Goal: Information Seeking & Learning: Learn about a topic

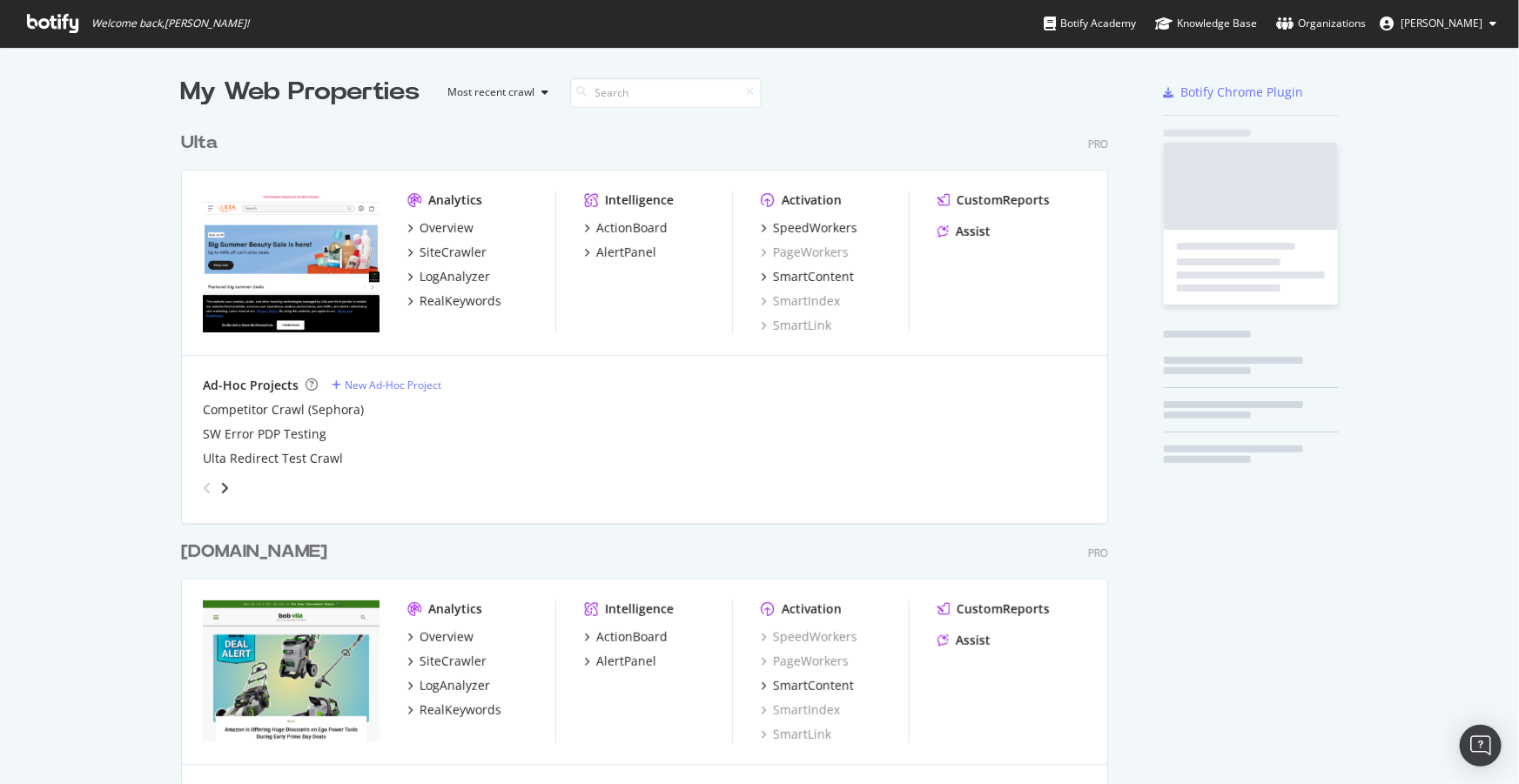
scroll to position [3869, 929]
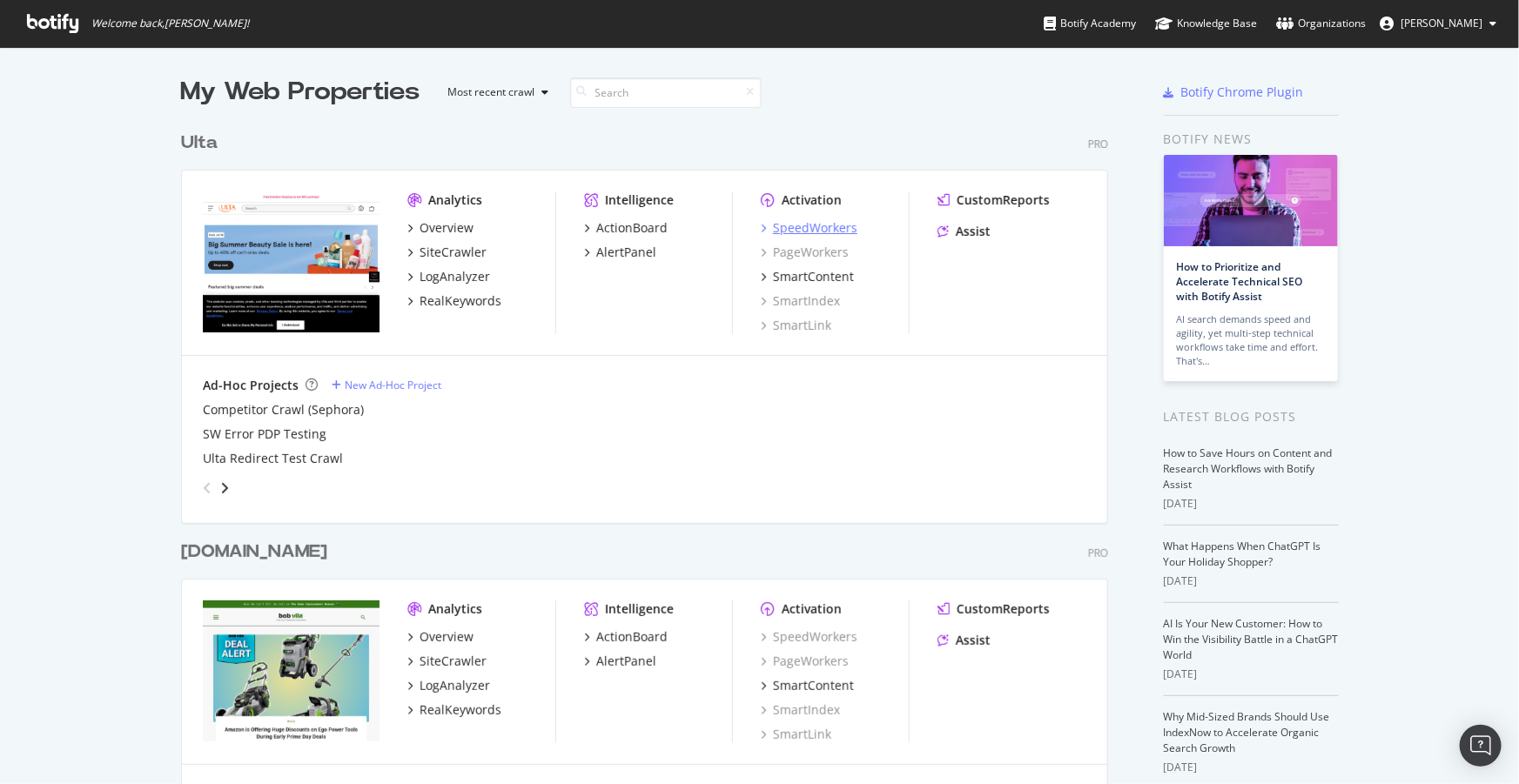
click at [801, 226] on div "SpeedWorkers" at bounding box center [815, 228] width 84 height 17
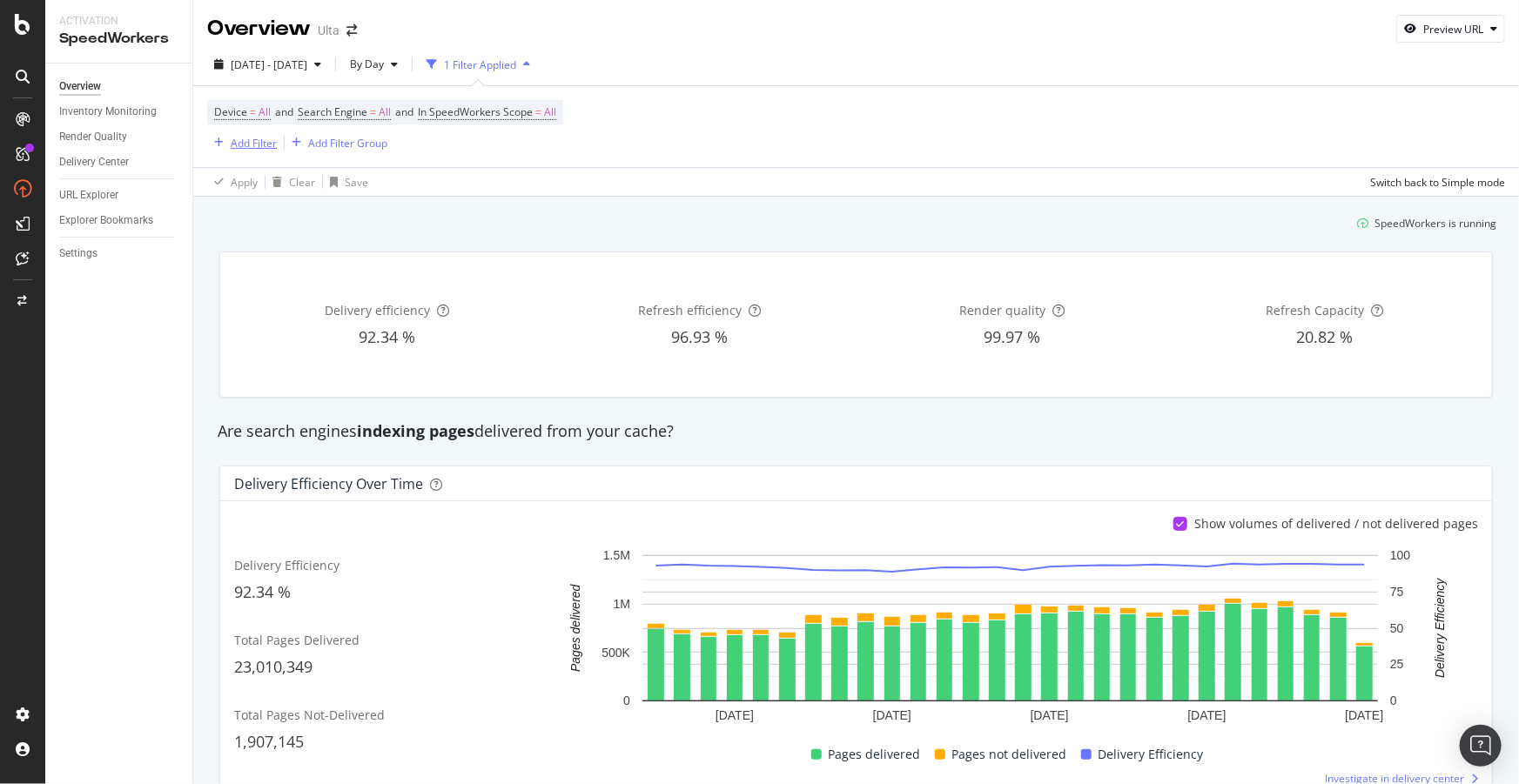
click at [249, 145] on div "Add Filter" at bounding box center [253, 143] width 46 height 14
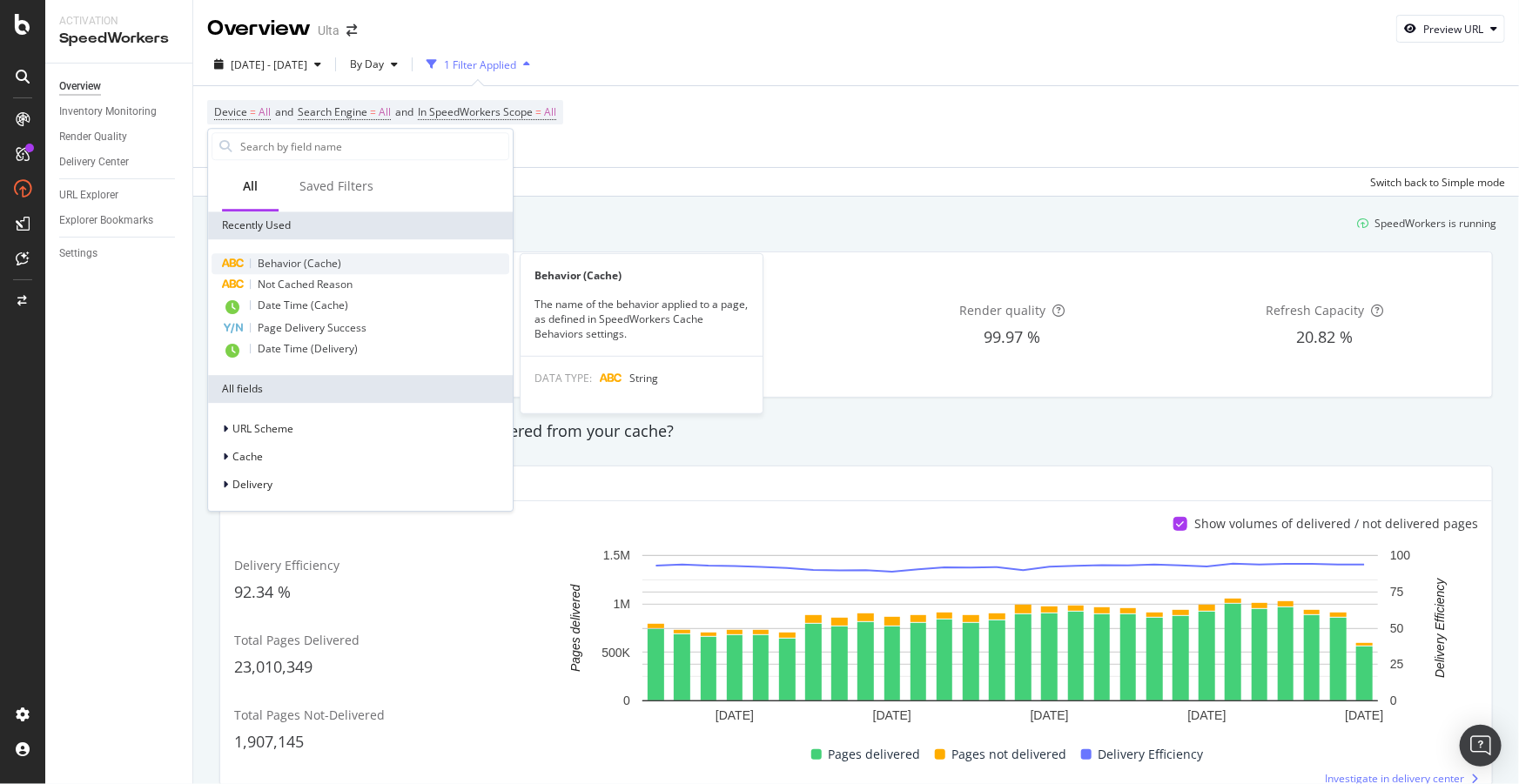
click at [306, 270] on span "Behavior (Cache)" at bounding box center [299, 263] width 83 height 14
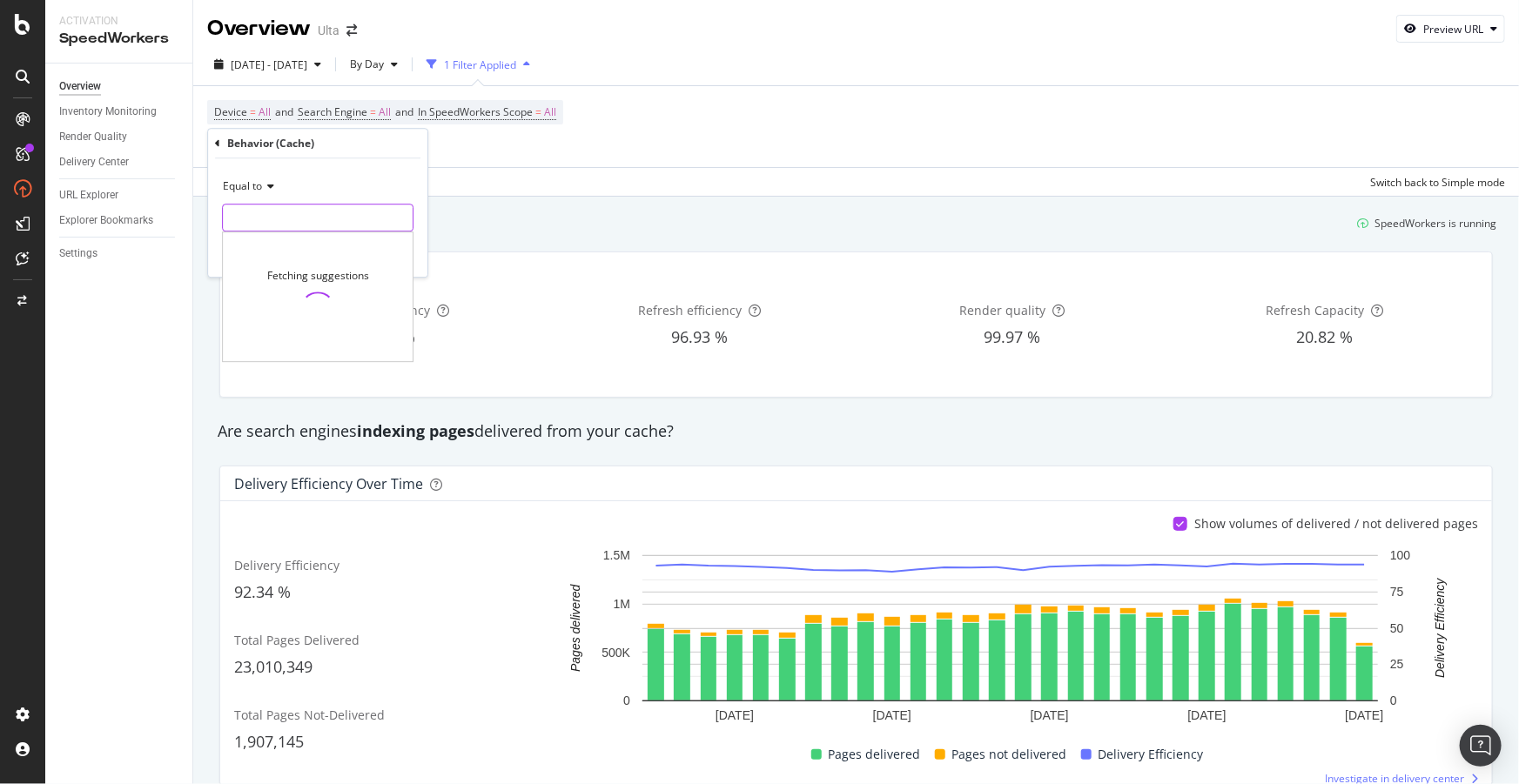
click at [290, 211] on input "text" at bounding box center [318, 217] width 190 height 28
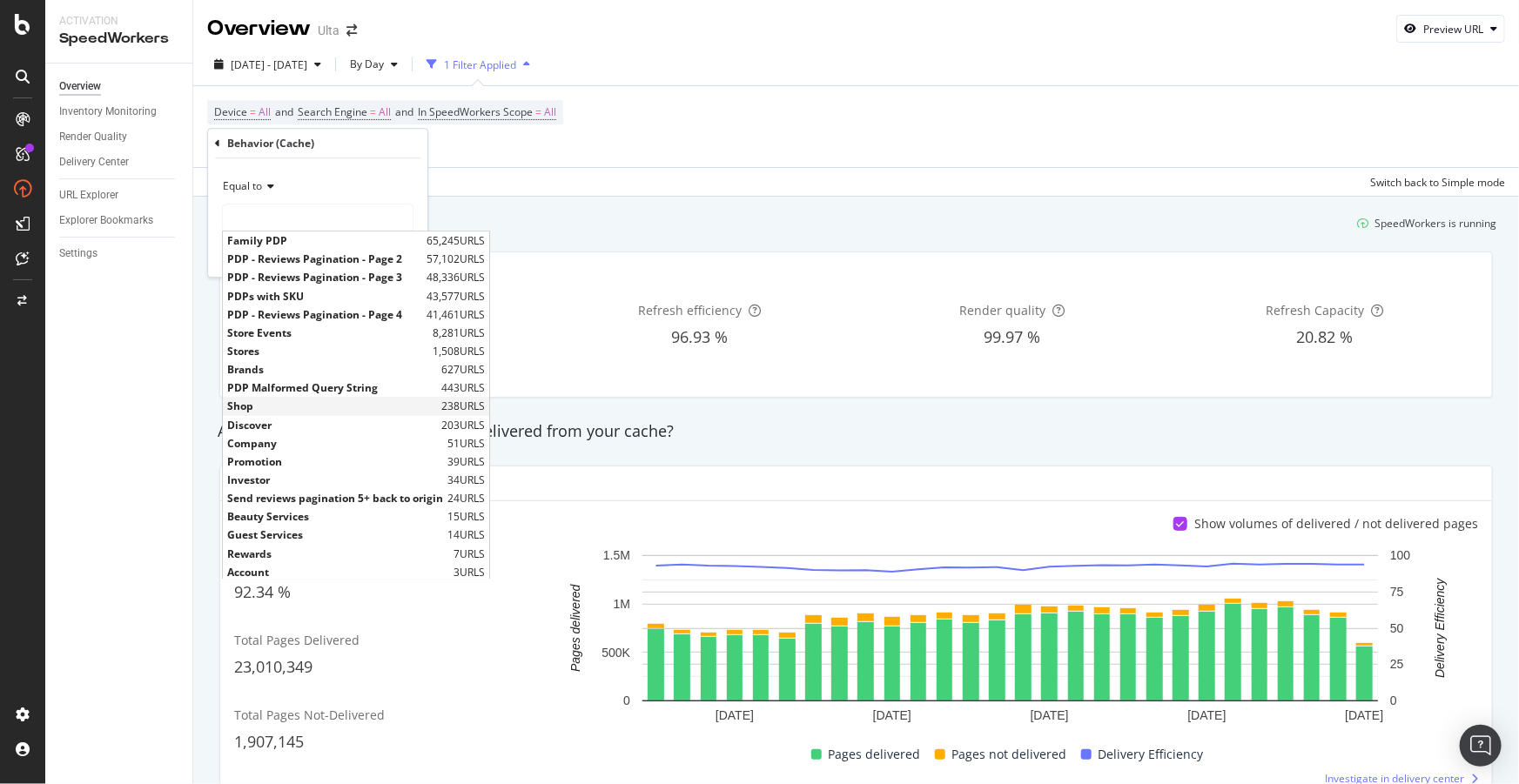
click at [266, 408] on span "Shop" at bounding box center [332, 406] width 210 height 14
type input "Shop"
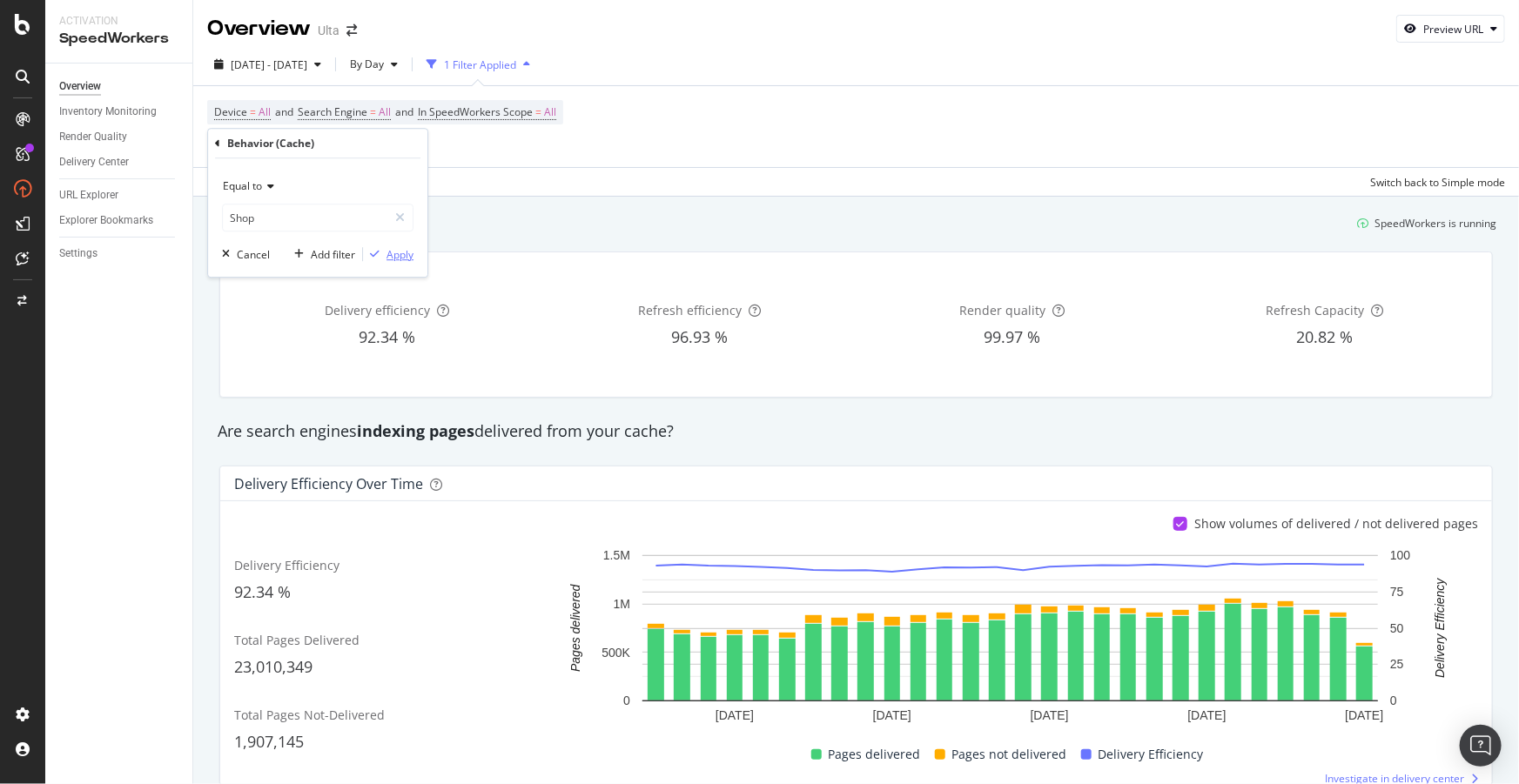
click at [389, 258] on div "Apply" at bounding box center [400, 255] width 27 height 14
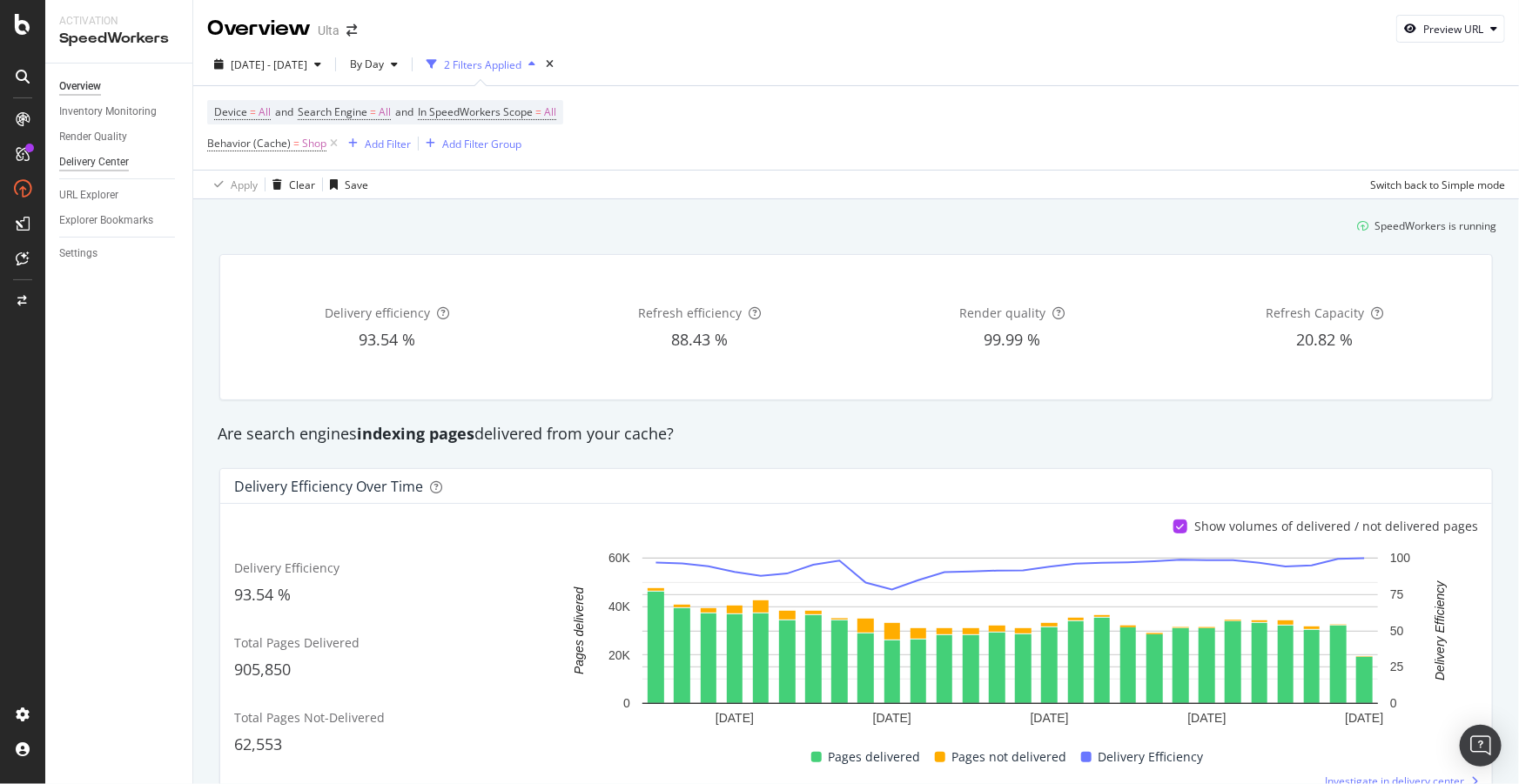
click at [117, 159] on div "Delivery Center" at bounding box center [94, 163] width 70 height 18
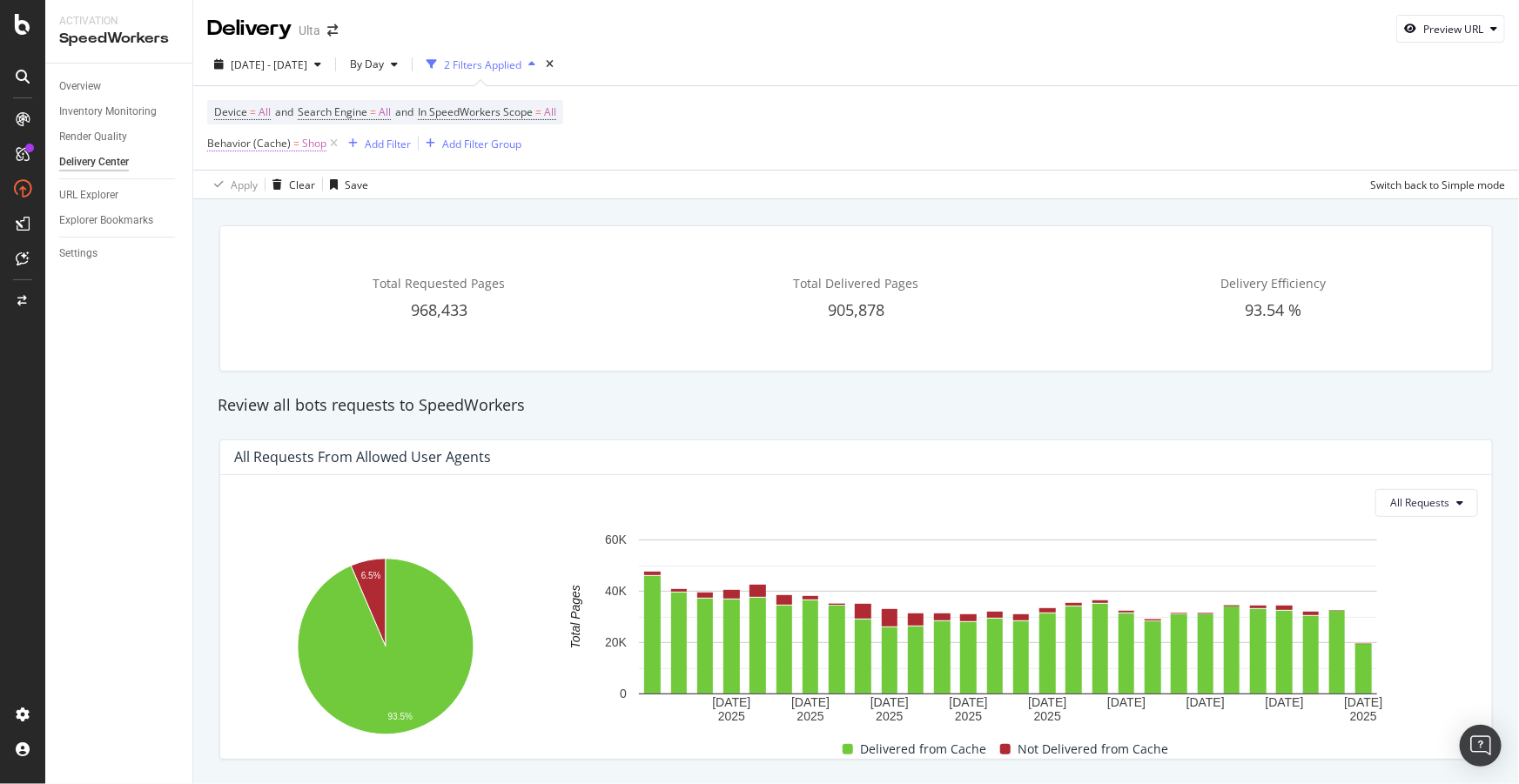
click at [297, 144] on span "Behavior (Cache) = Shop" at bounding box center [267, 143] width 119 height 15
click at [269, 184] on icon at bounding box center [267, 185] width 12 height 11
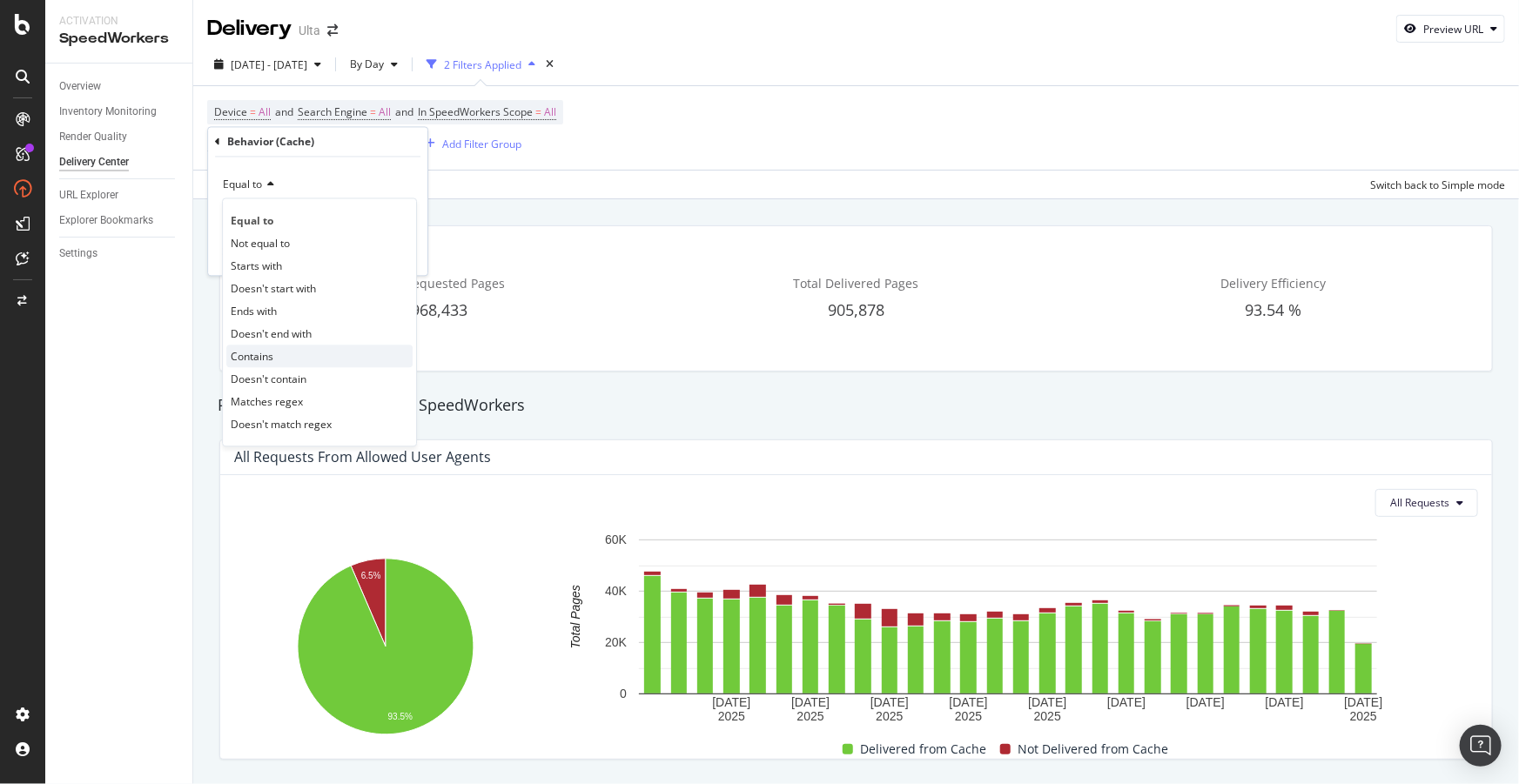
click at [277, 350] on div "Contains" at bounding box center [319, 356] width 186 height 23
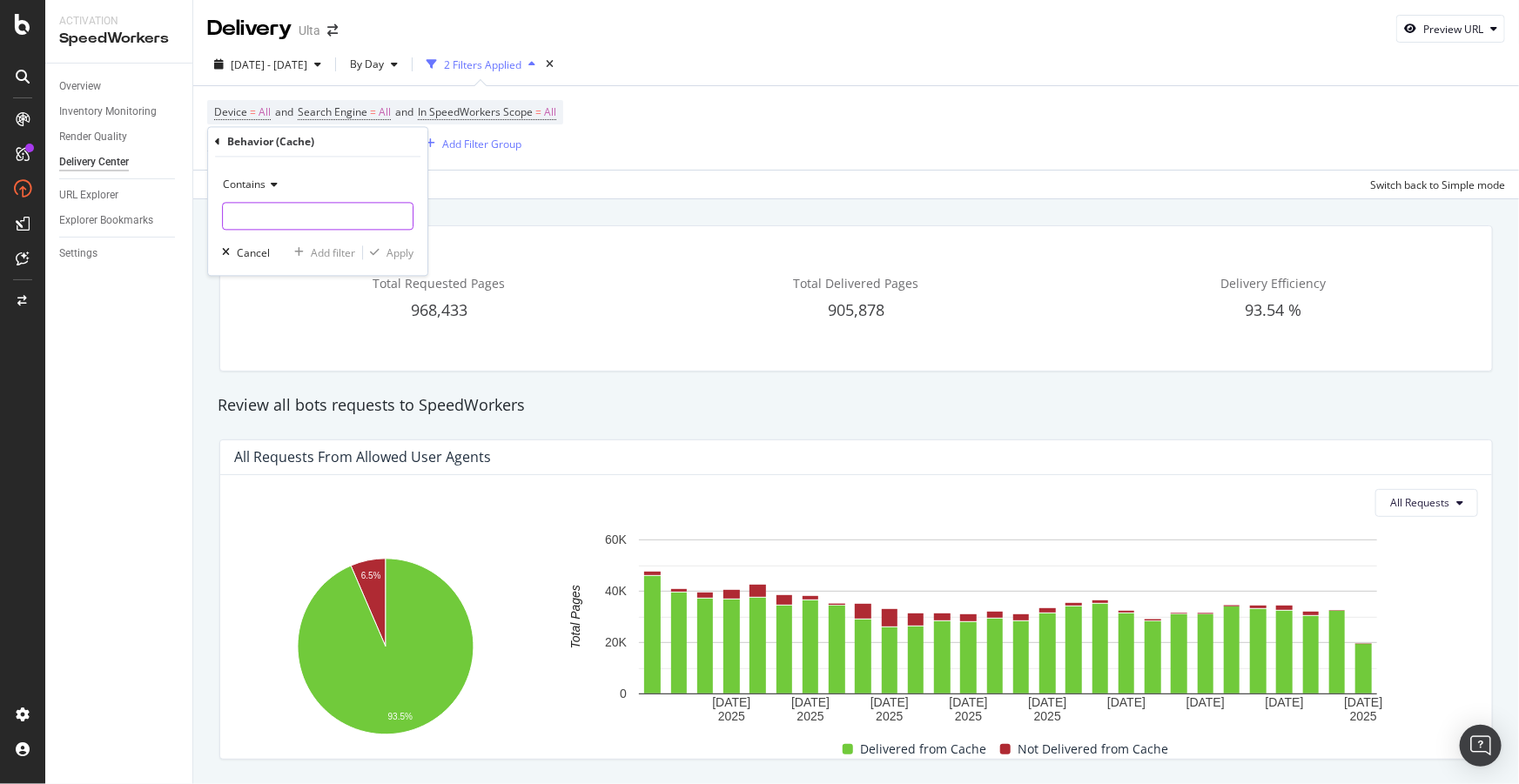
click at [270, 220] on input "text" at bounding box center [318, 216] width 190 height 28
type input "Reviews"
click at [399, 252] on div "Apply" at bounding box center [400, 253] width 27 height 14
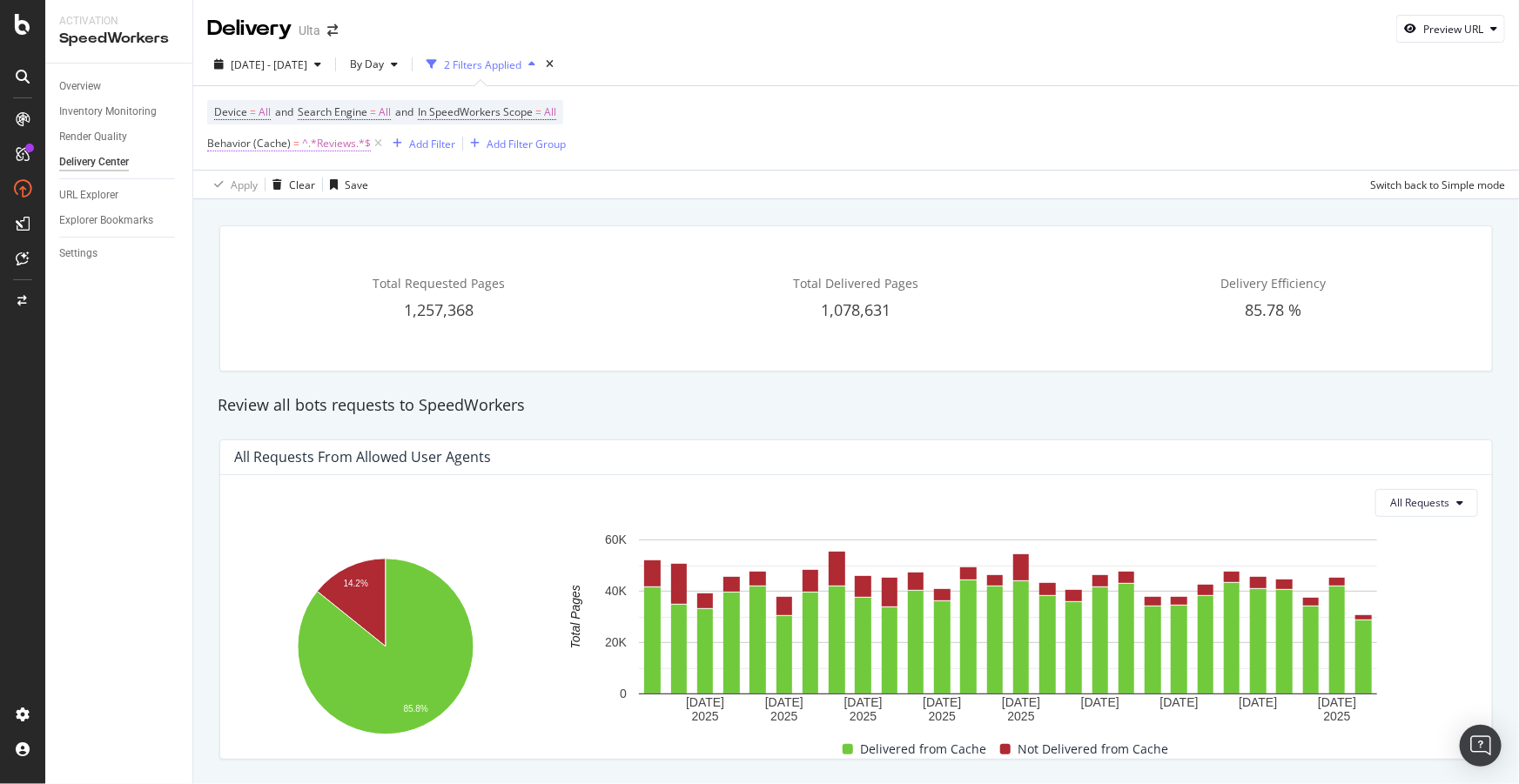
click at [254, 140] on span "Behavior (Cache)" at bounding box center [248, 143] width 83 height 14
click at [267, 182] on icon at bounding box center [271, 185] width 12 height 11
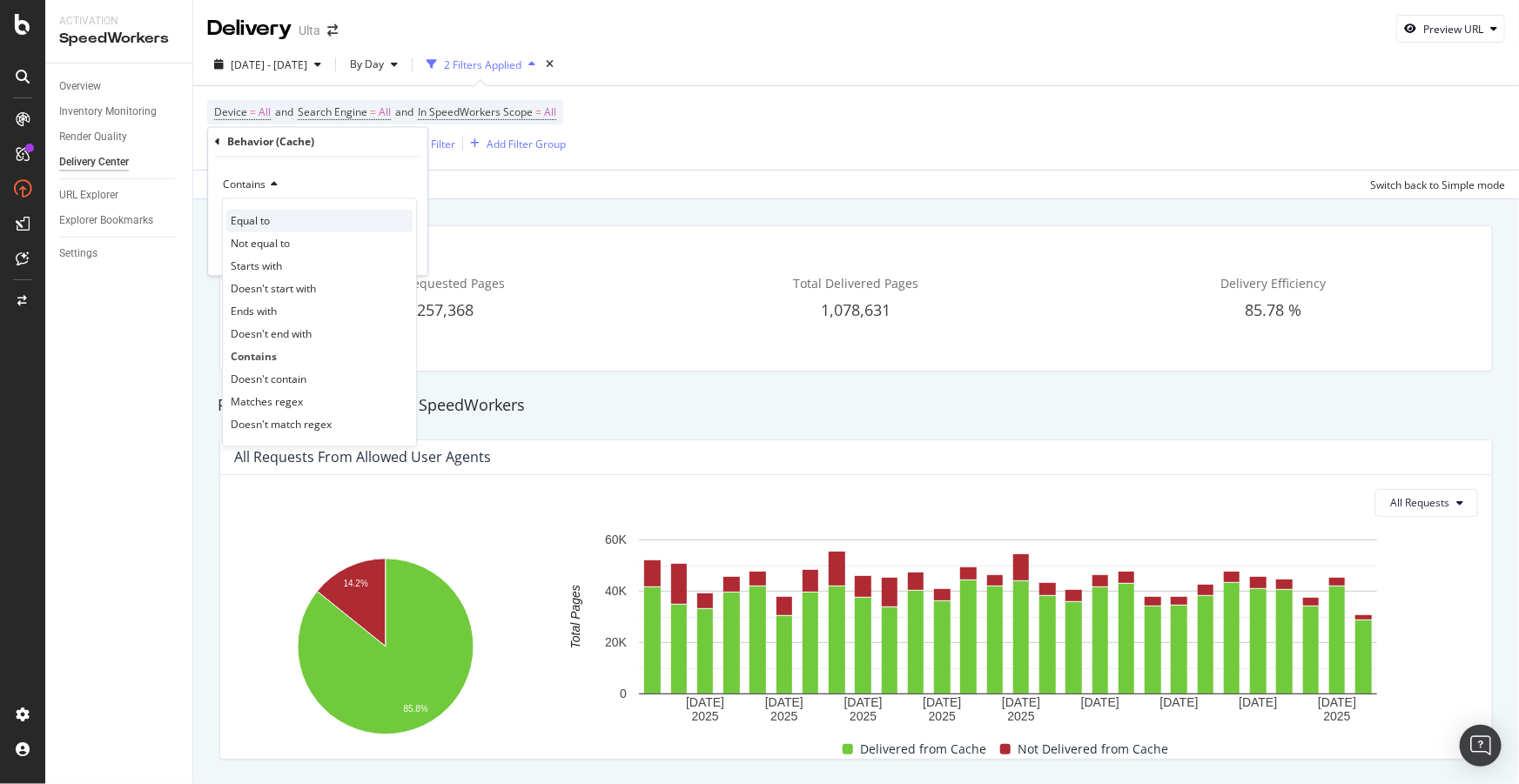
click at [268, 226] on span "Equal to" at bounding box center [249, 220] width 39 height 14
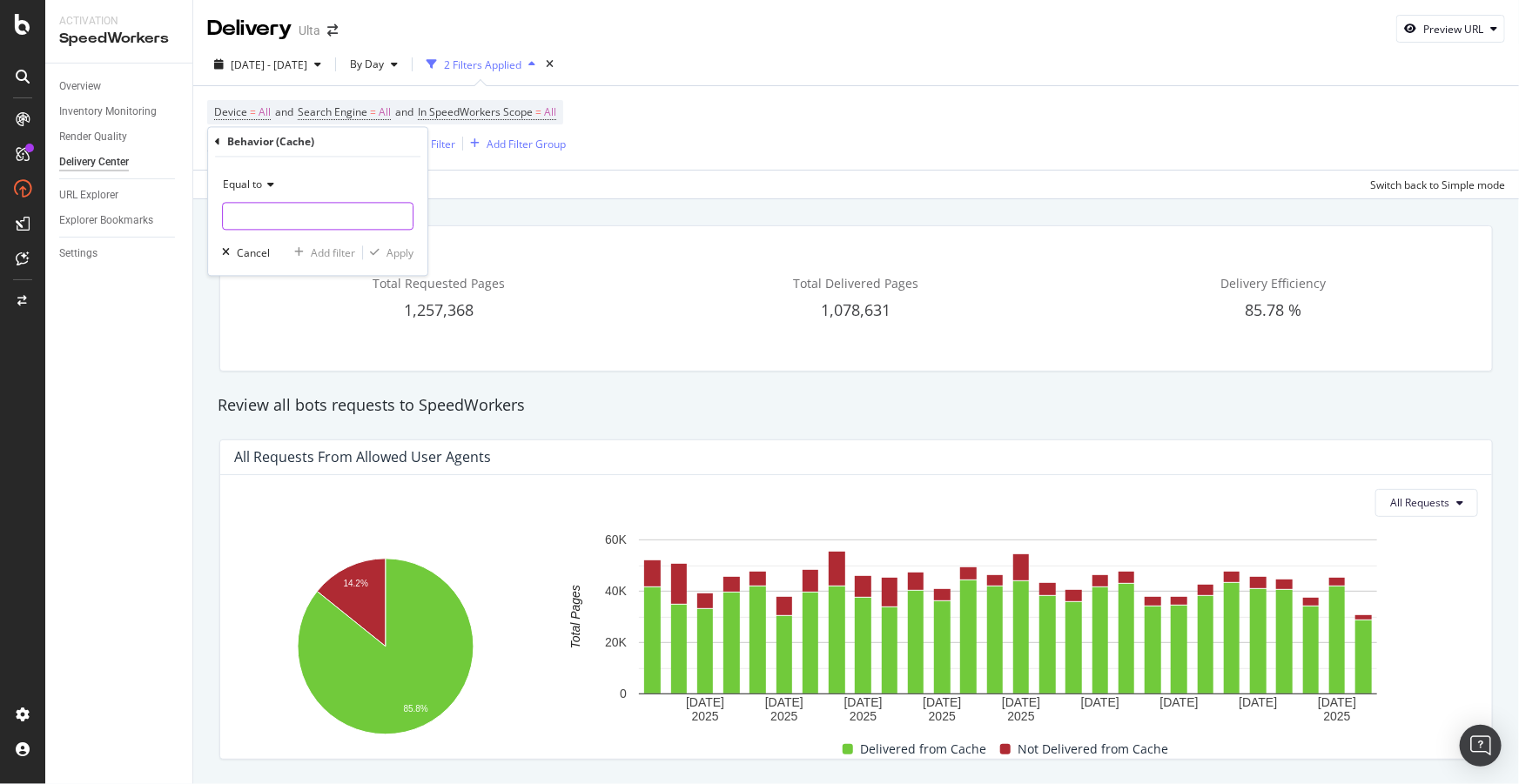
click at [293, 226] on input "text" at bounding box center [318, 216] width 190 height 28
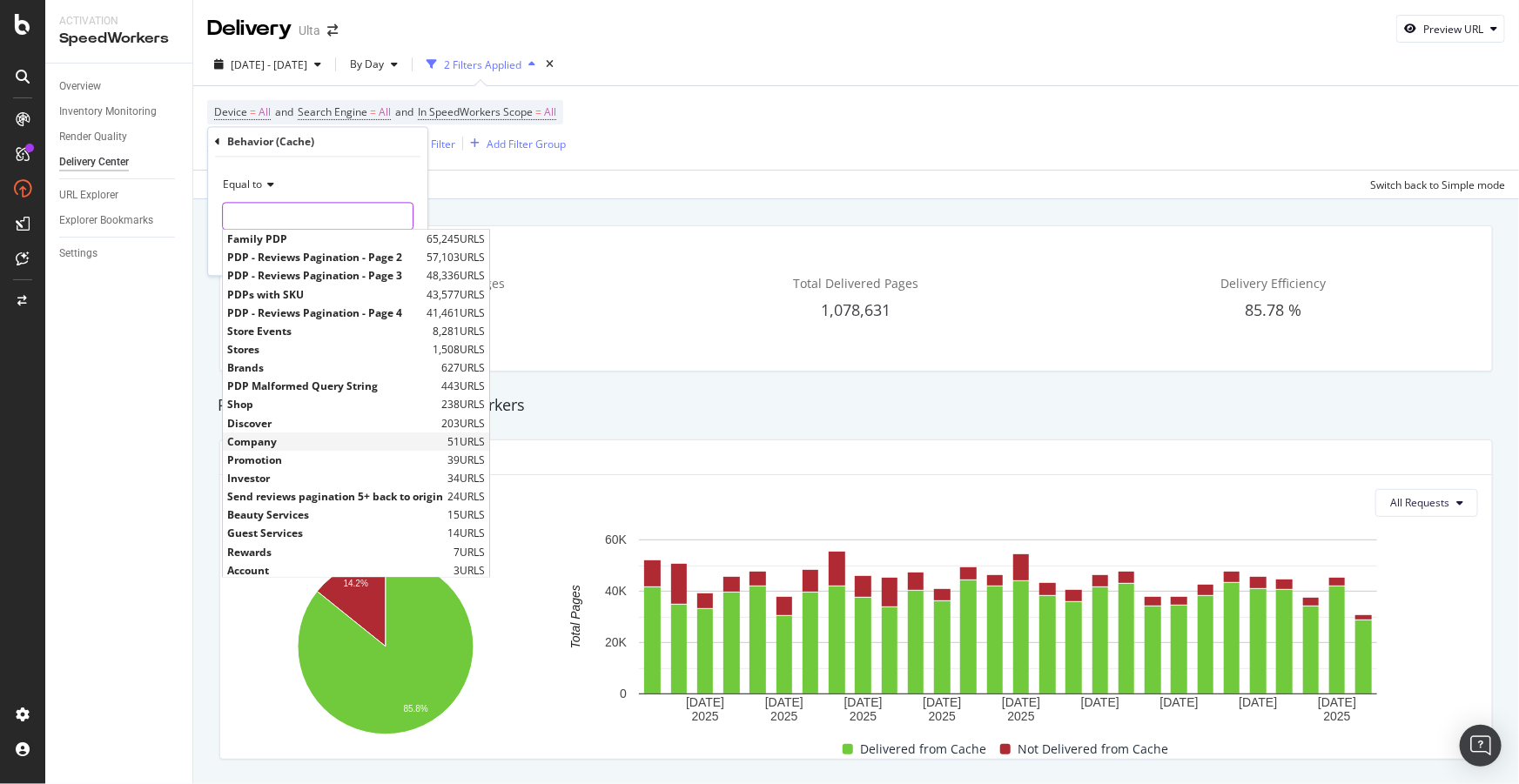
scroll to position [58, 0]
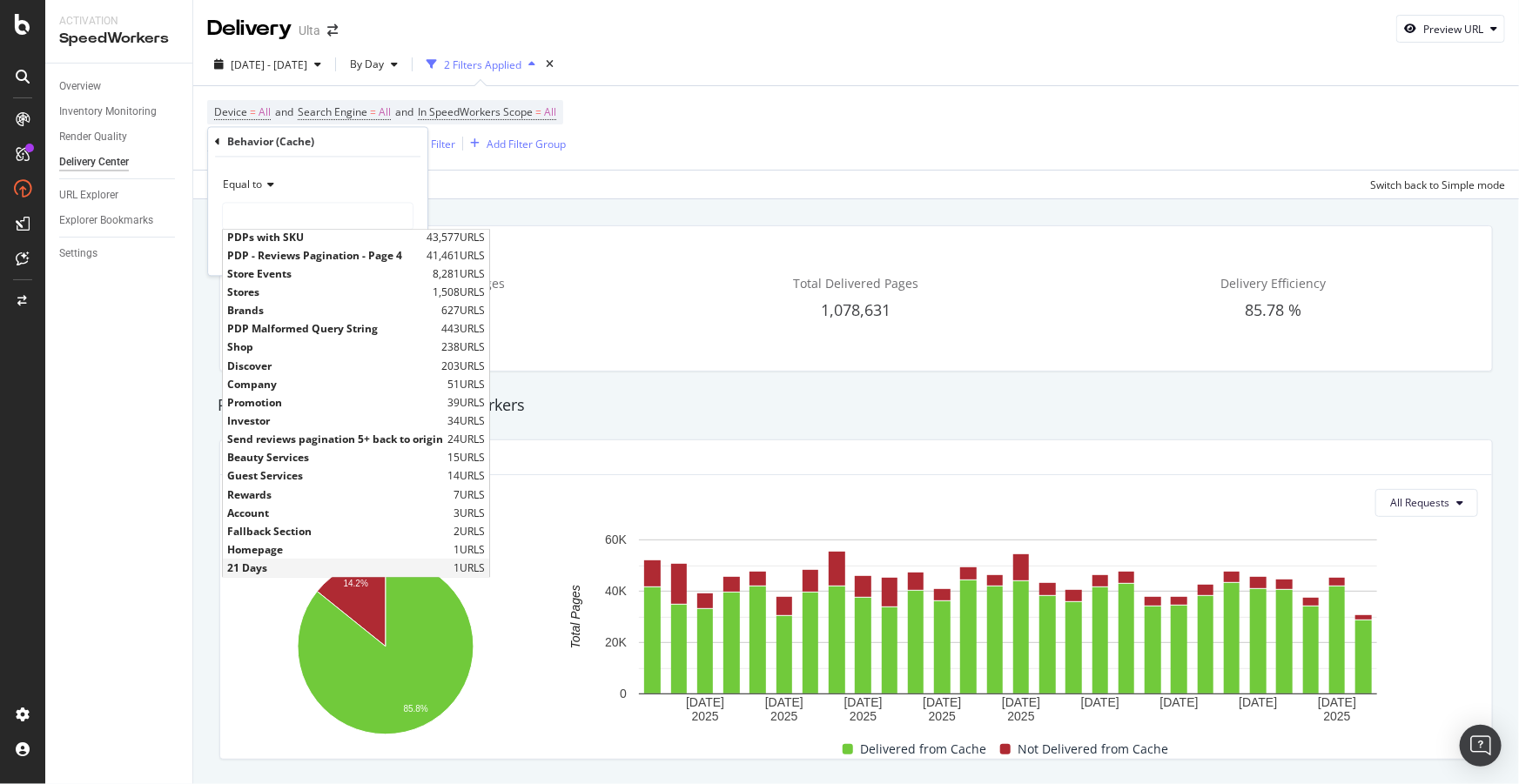
click at [293, 566] on span "21 Days" at bounding box center [338, 568] width 222 height 14
type input "21 Days"
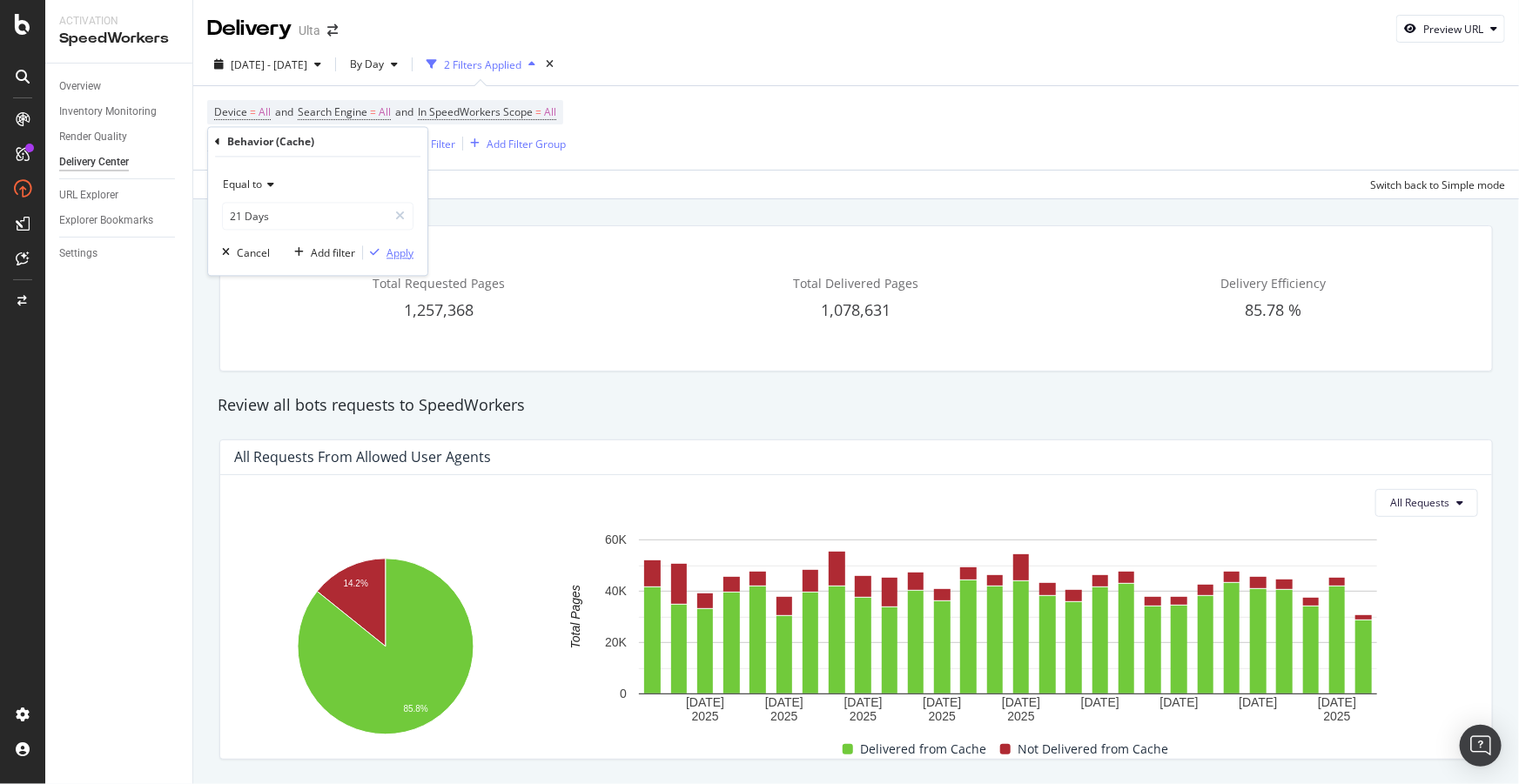
click at [389, 257] on div "Apply" at bounding box center [400, 253] width 27 height 14
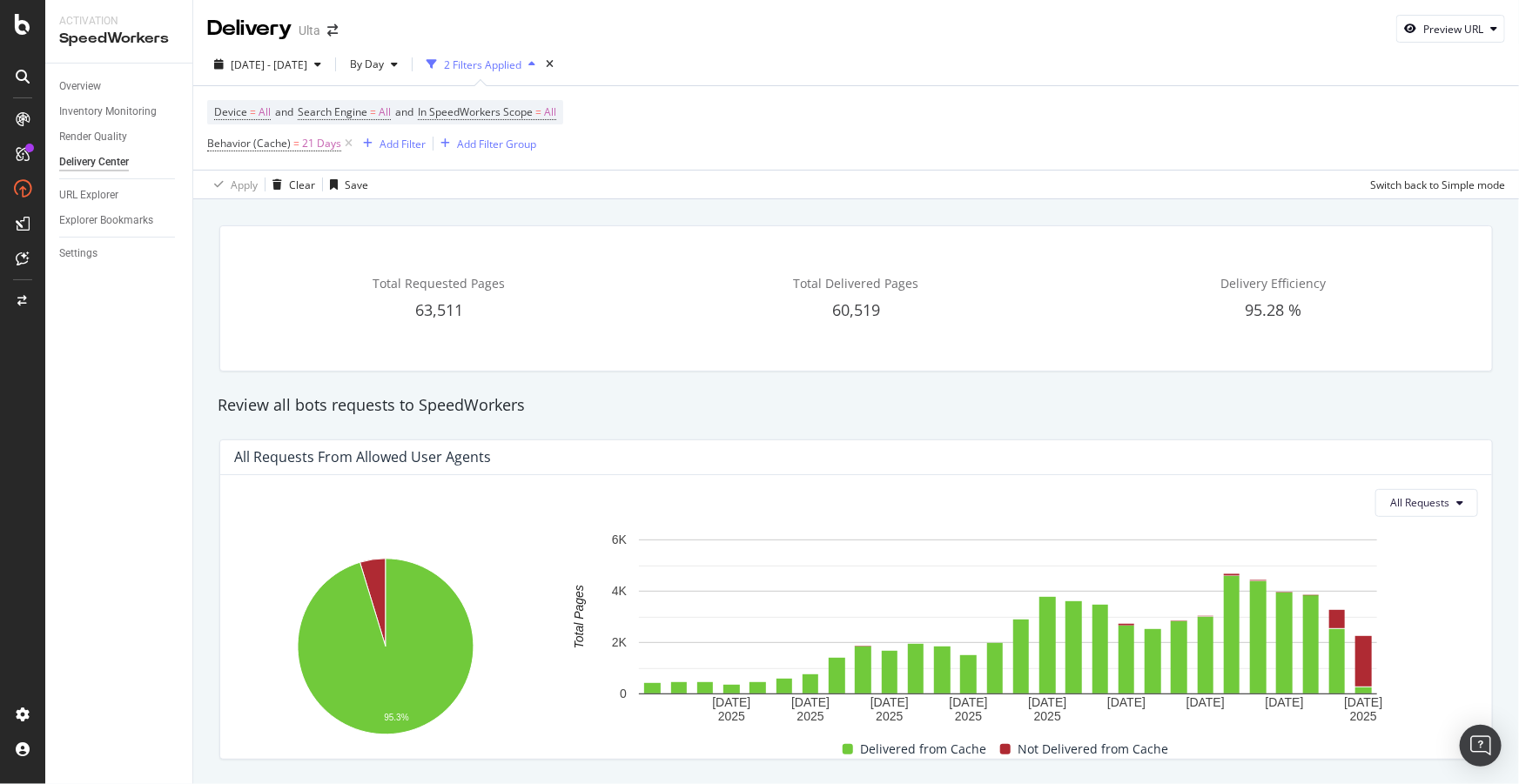
drag, startPoint x: 1383, startPoint y: 423, endPoint x: 1365, endPoint y: 412, distance: 21.1
click at [1383, 423] on div "Review all bots requests to SpeedWorkers" at bounding box center [856, 406] width 1295 height 40
click at [276, 145] on span "Behavior (Cache)" at bounding box center [248, 143] width 83 height 14
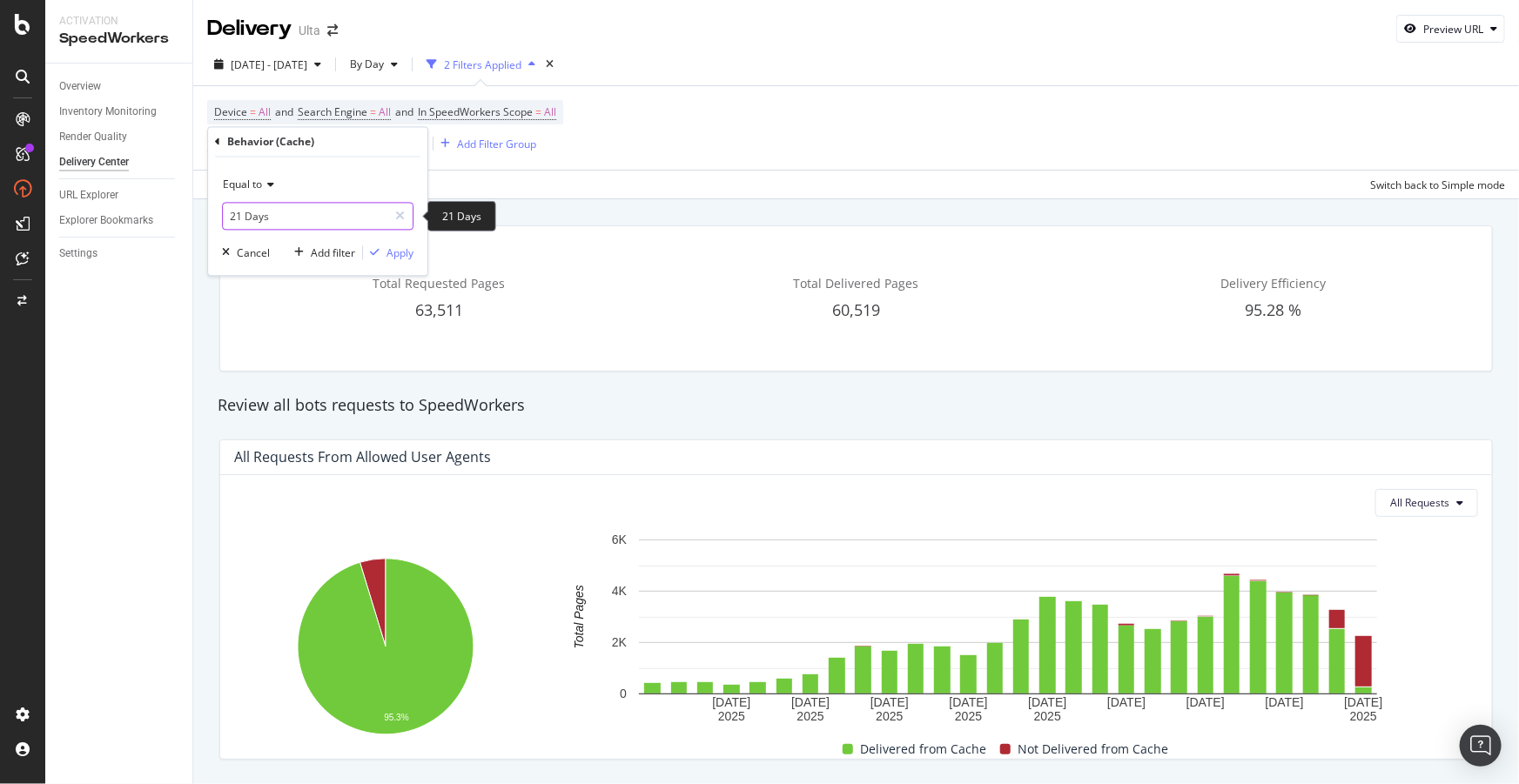
click at [268, 215] on input "21 Days" at bounding box center [305, 216] width 164 height 28
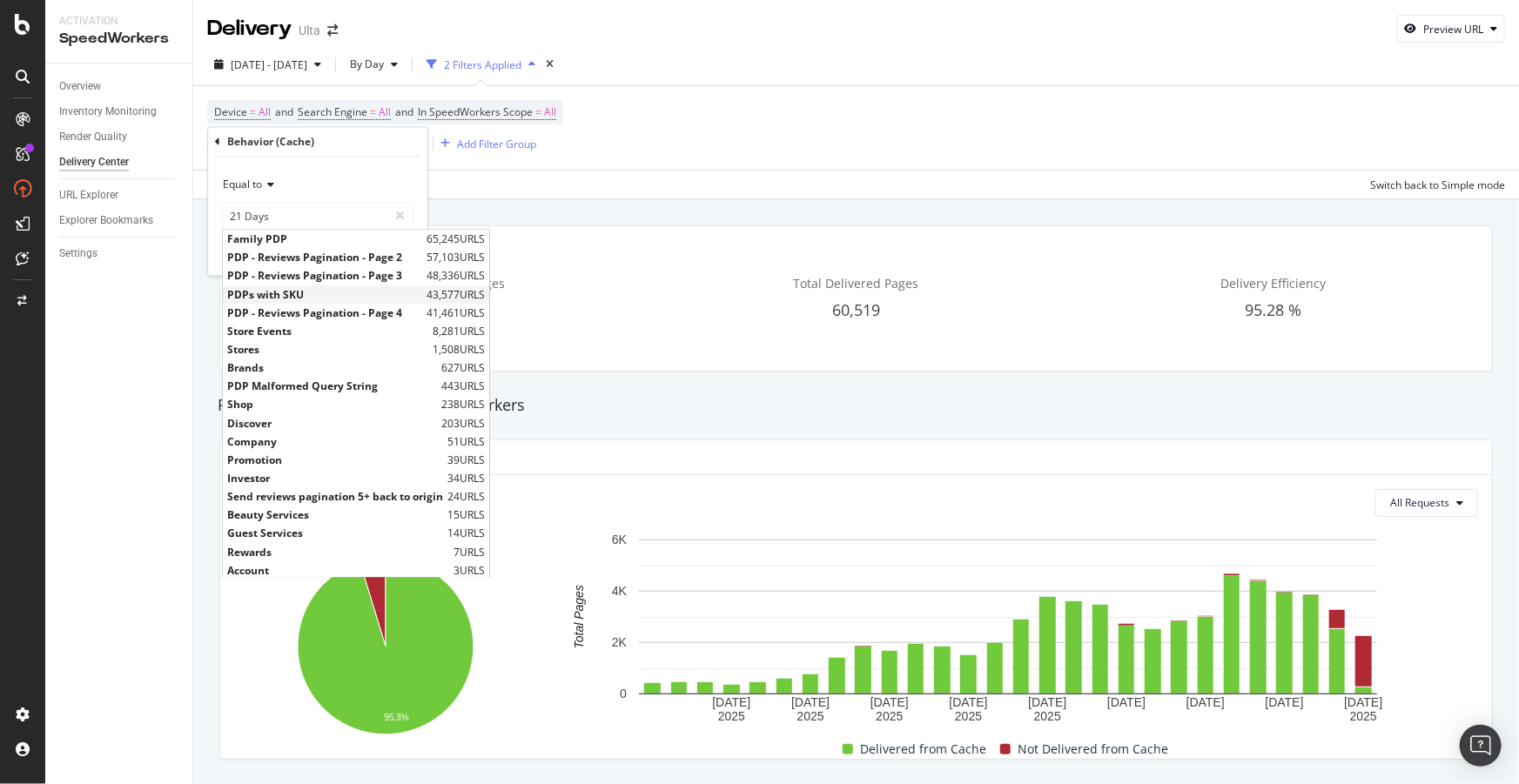
click at [287, 290] on span "PDPs with SKU" at bounding box center [324, 294] width 195 height 14
type input "PDPs with SKU"
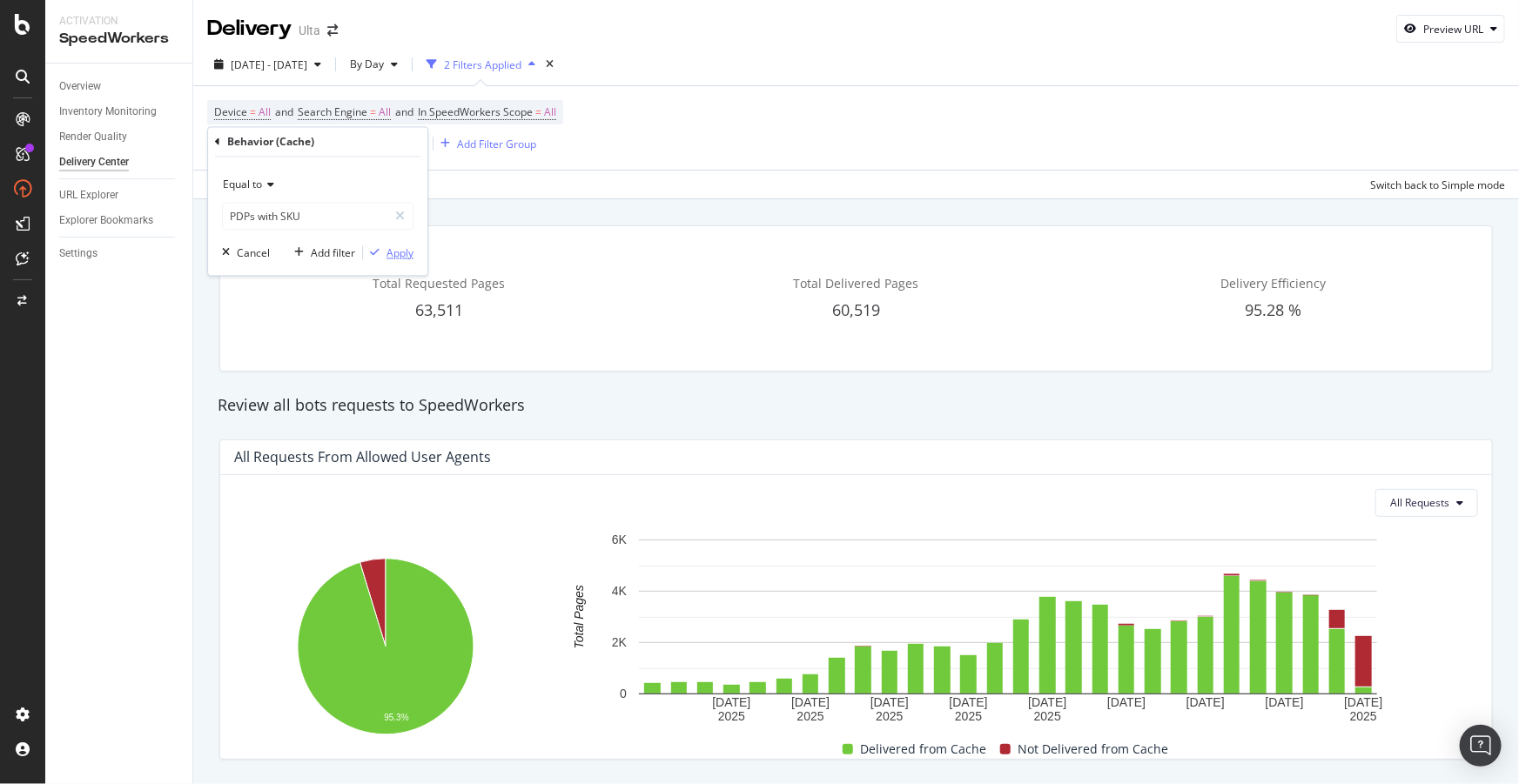
click at [398, 255] on div "Apply" at bounding box center [400, 253] width 27 height 14
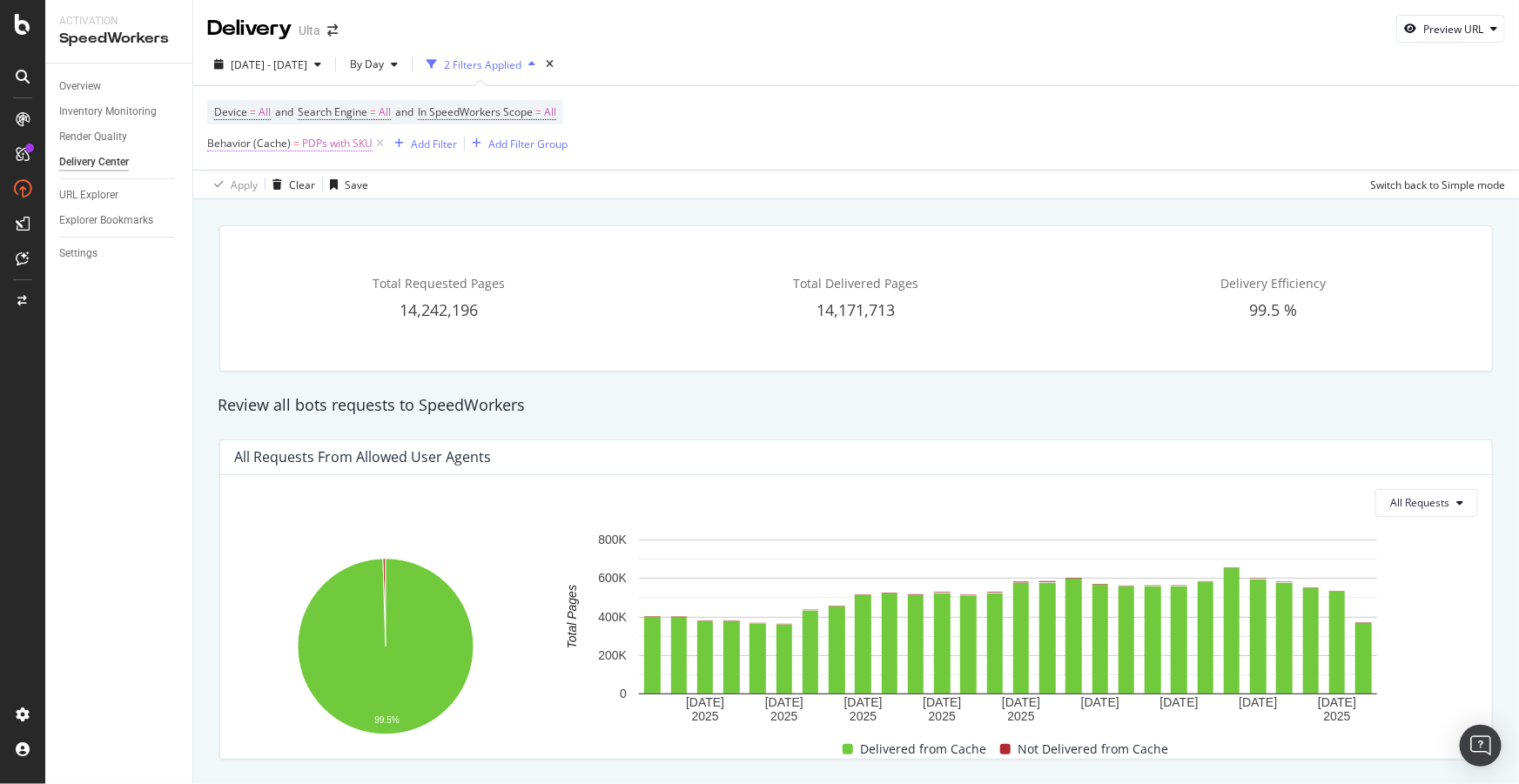
click at [353, 138] on span "PDPs with SKU" at bounding box center [337, 143] width 70 height 24
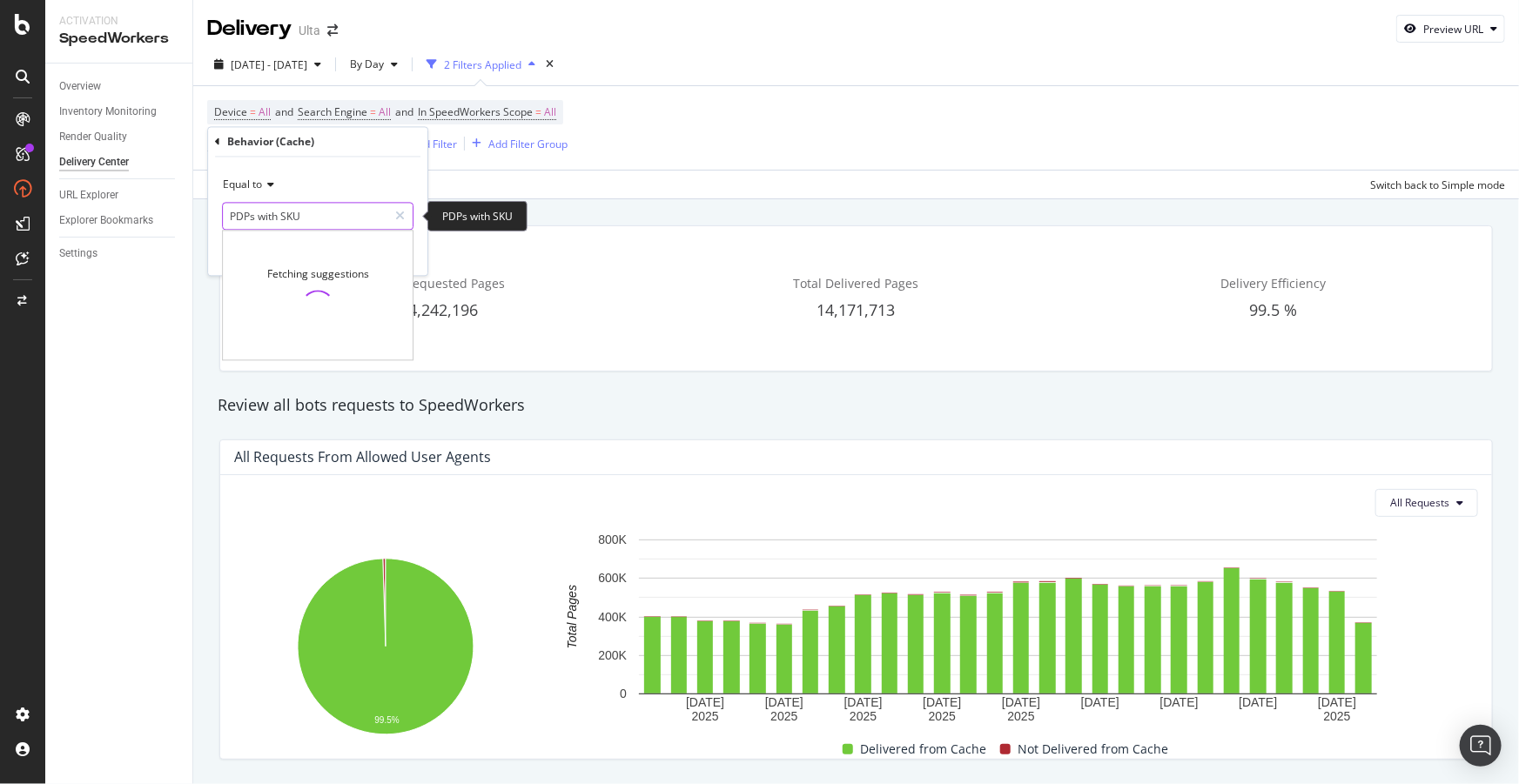
click at [312, 208] on input "PDPs with SKU" at bounding box center [305, 216] width 164 height 28
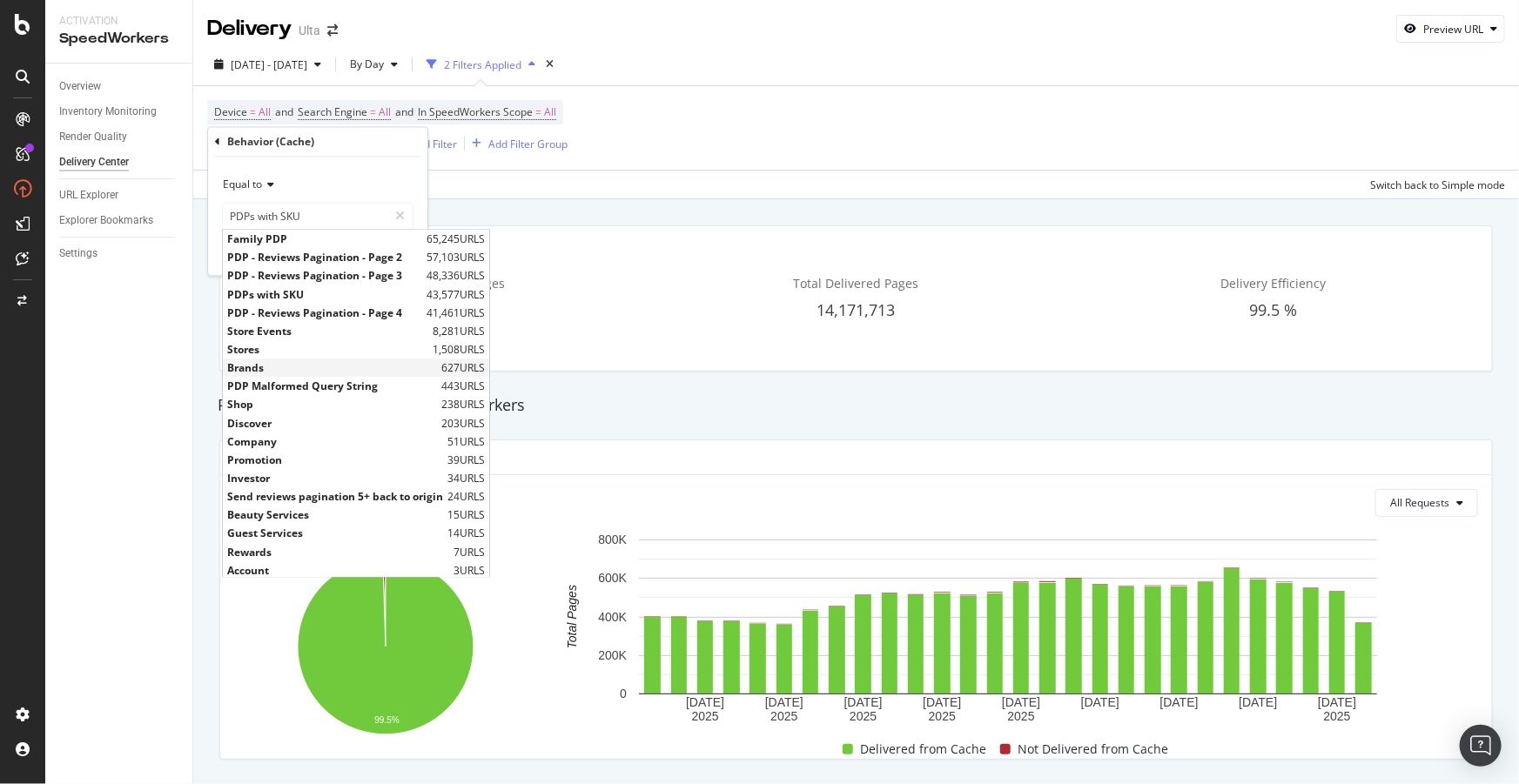
click at [258, 364] on span "Brands" at bounding box center [332, 369] width 210 height 14
type input "Brands"
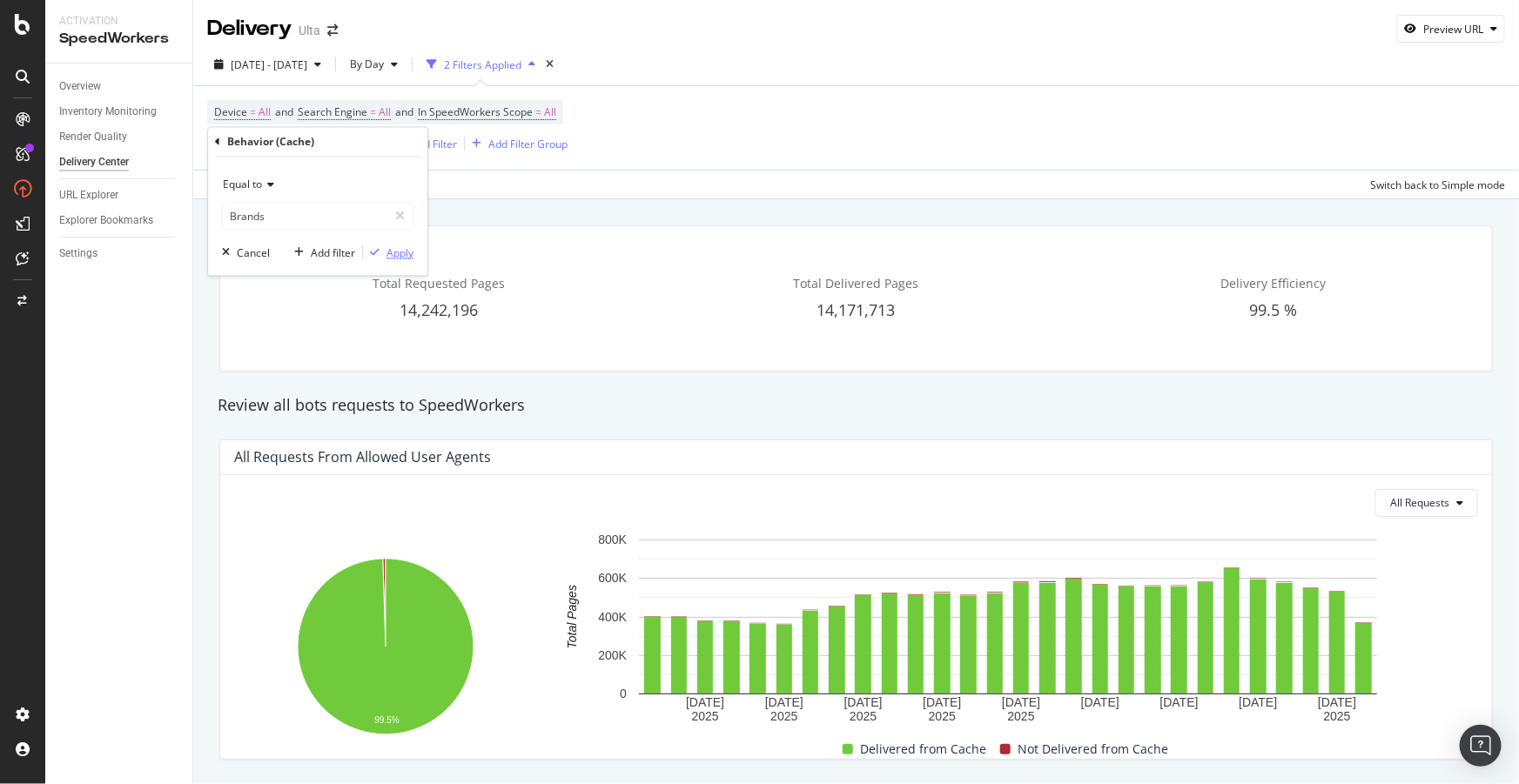
click at [394, 260] on div "Apply" at bounding box center [389, 253] width 51 height 15
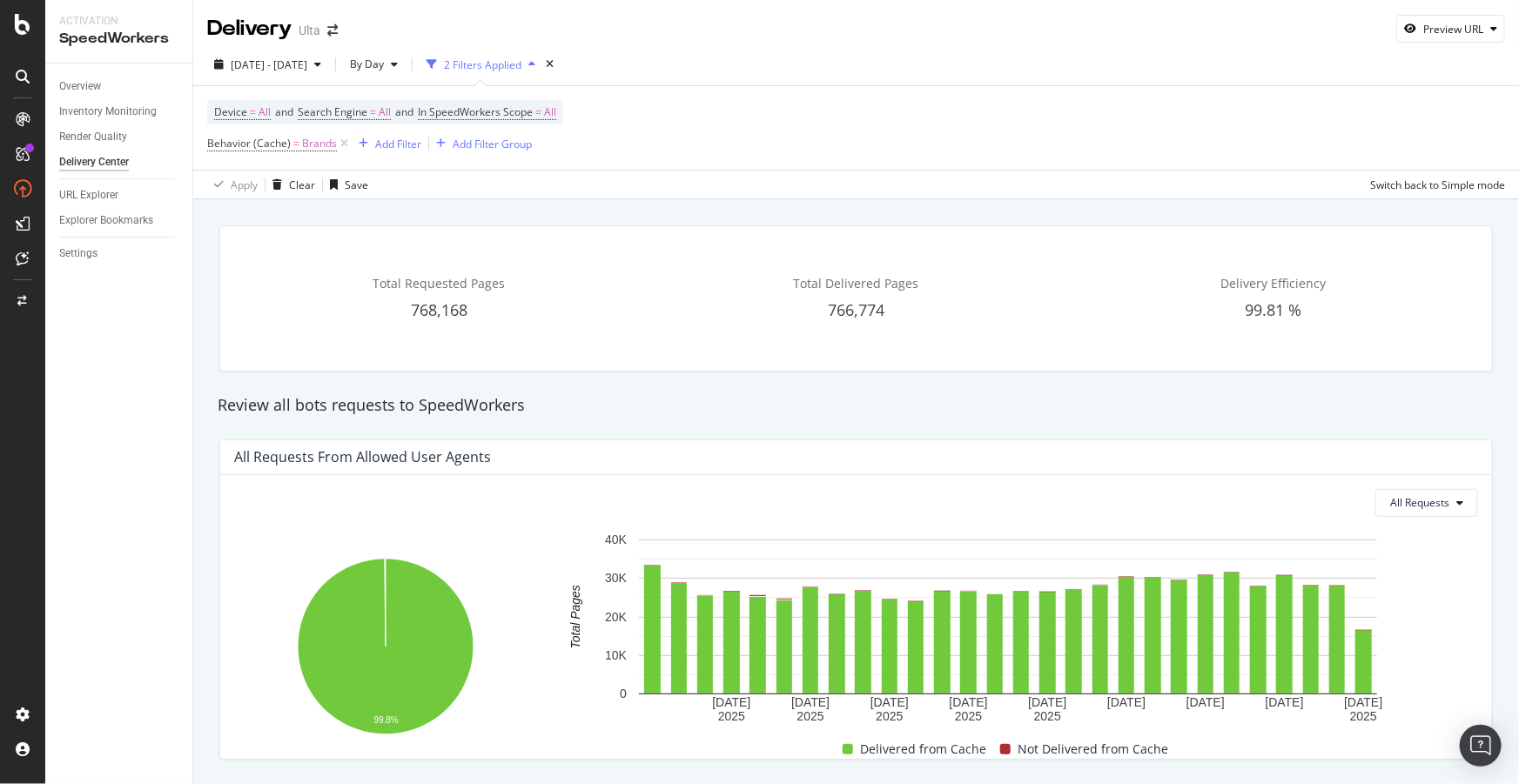
click at [1256, 398] on div "Review all bots requests to SpeedWorkers" at bounding box center [856, 405] width 1295 height 23
click at [322, 143] on span "Brands" at bounding box center [319, 143] width 35 height 24
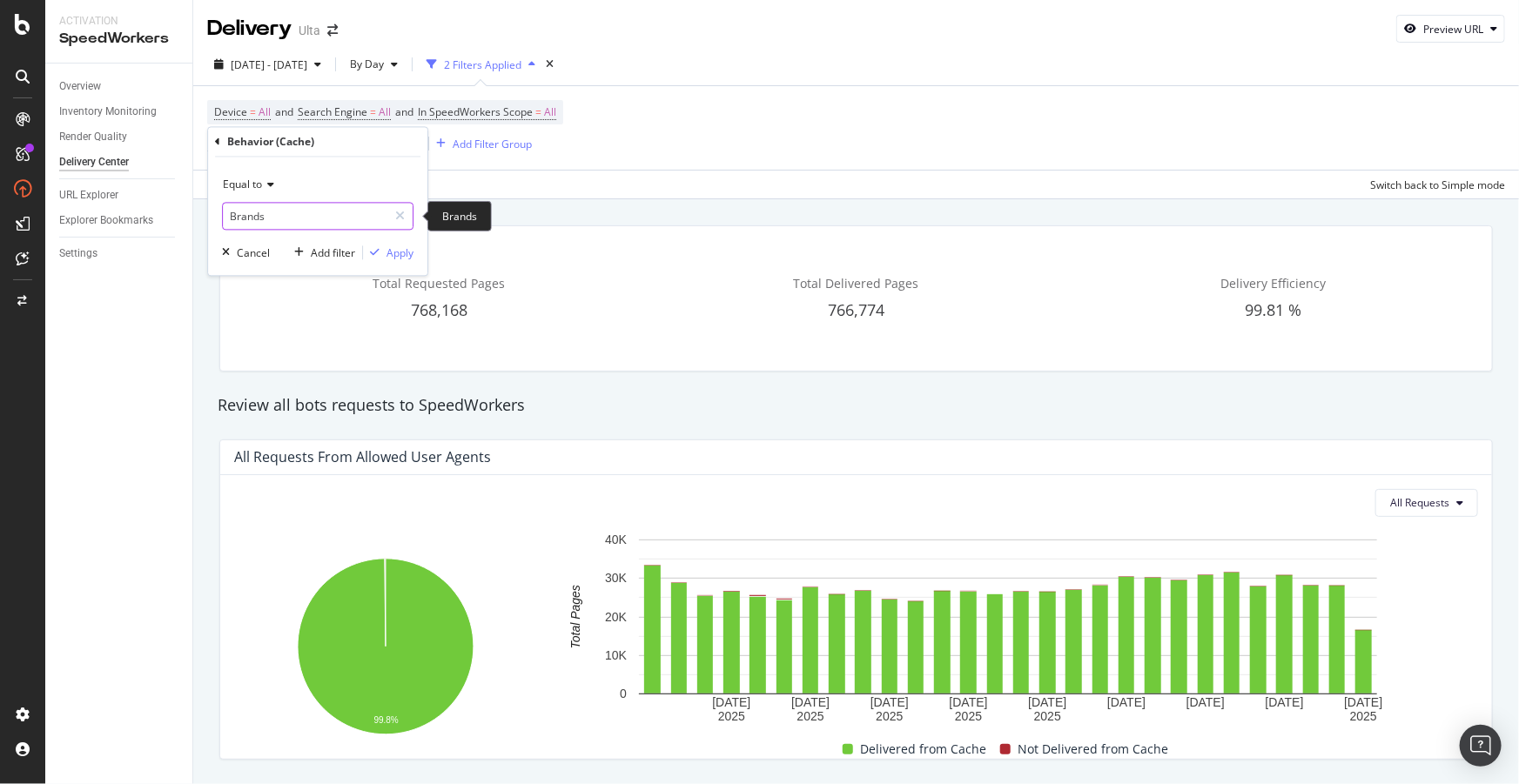
click at [274, 221] on input "Brands" at bounding box center [305, 216] width 164 height 28
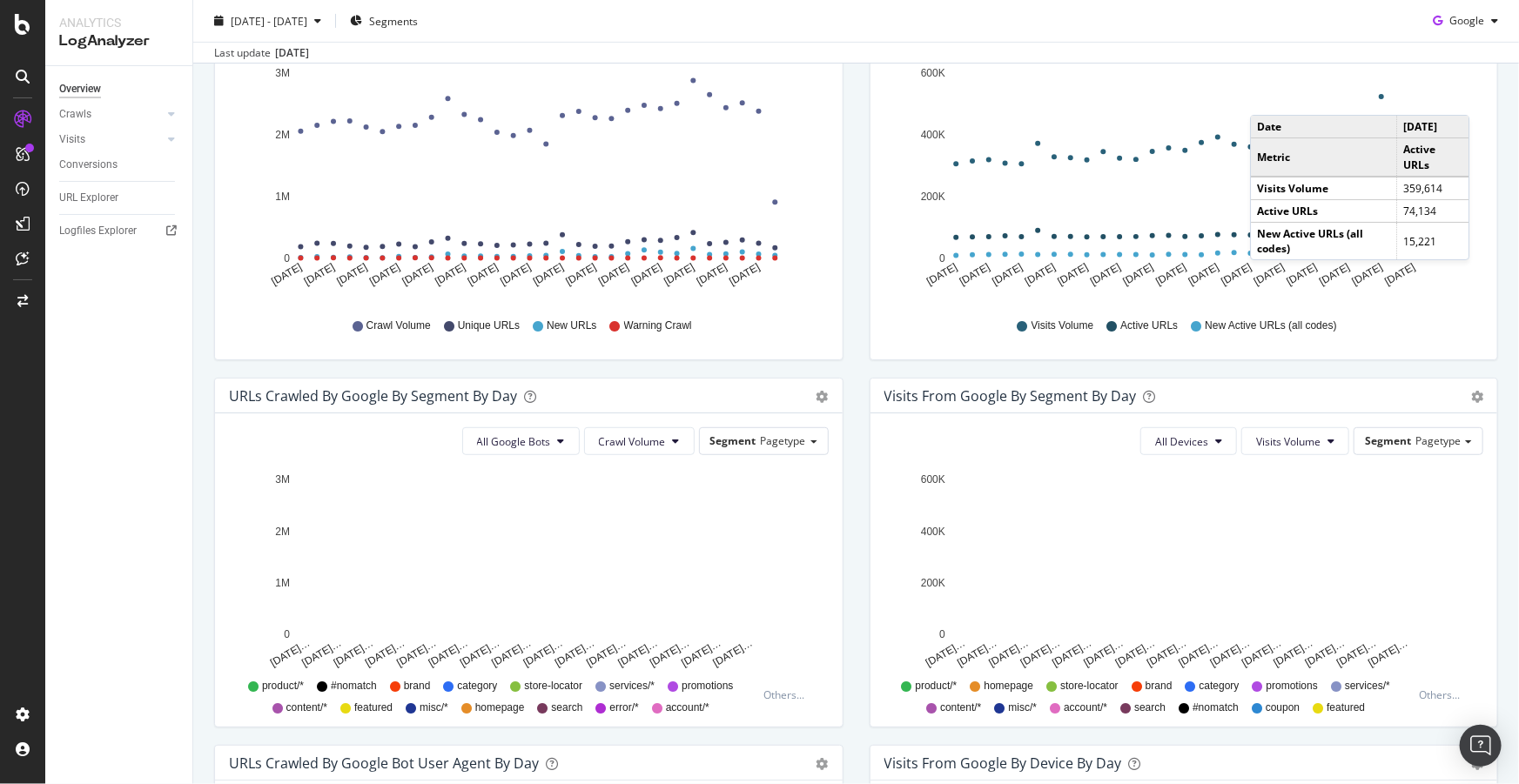
scroll to position [112, 0]
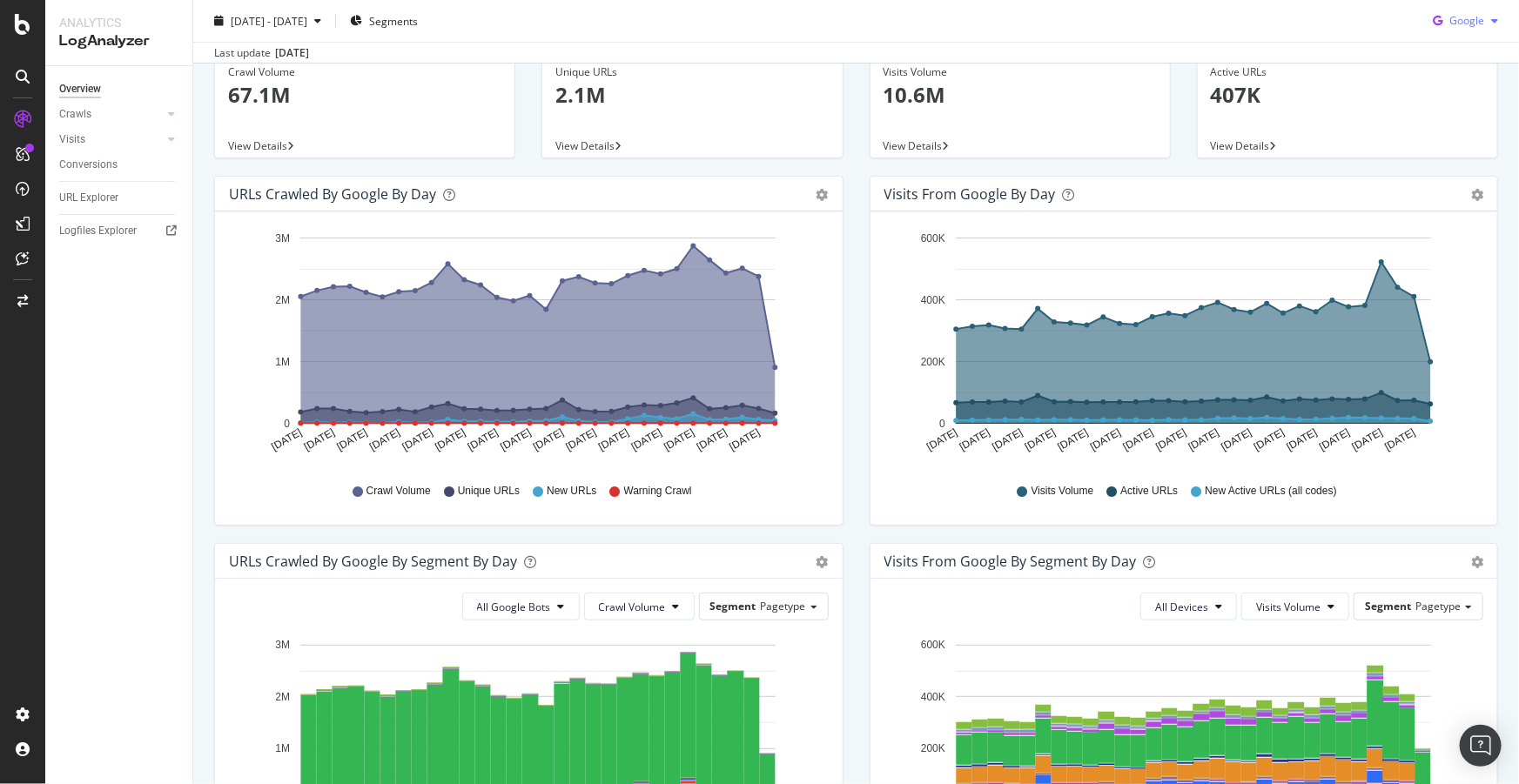
click at [1450, 14] on span "Google" at bounding box center [1467, 20] width 35 height 14
click at [1447, 126] on span "OpenAI" at bounding box center [1467, 119] width 64 height 15
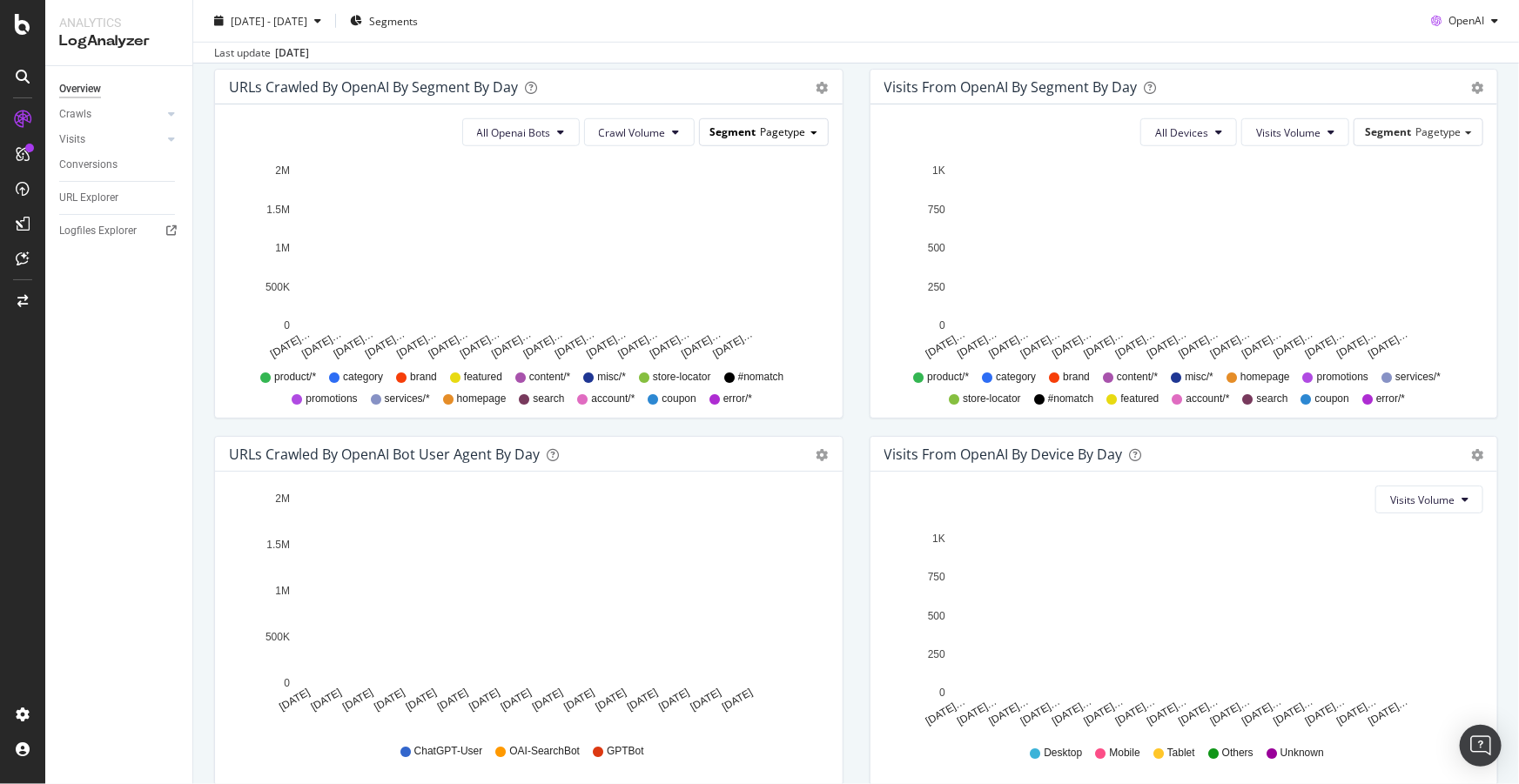
scroll to position [666, 0]
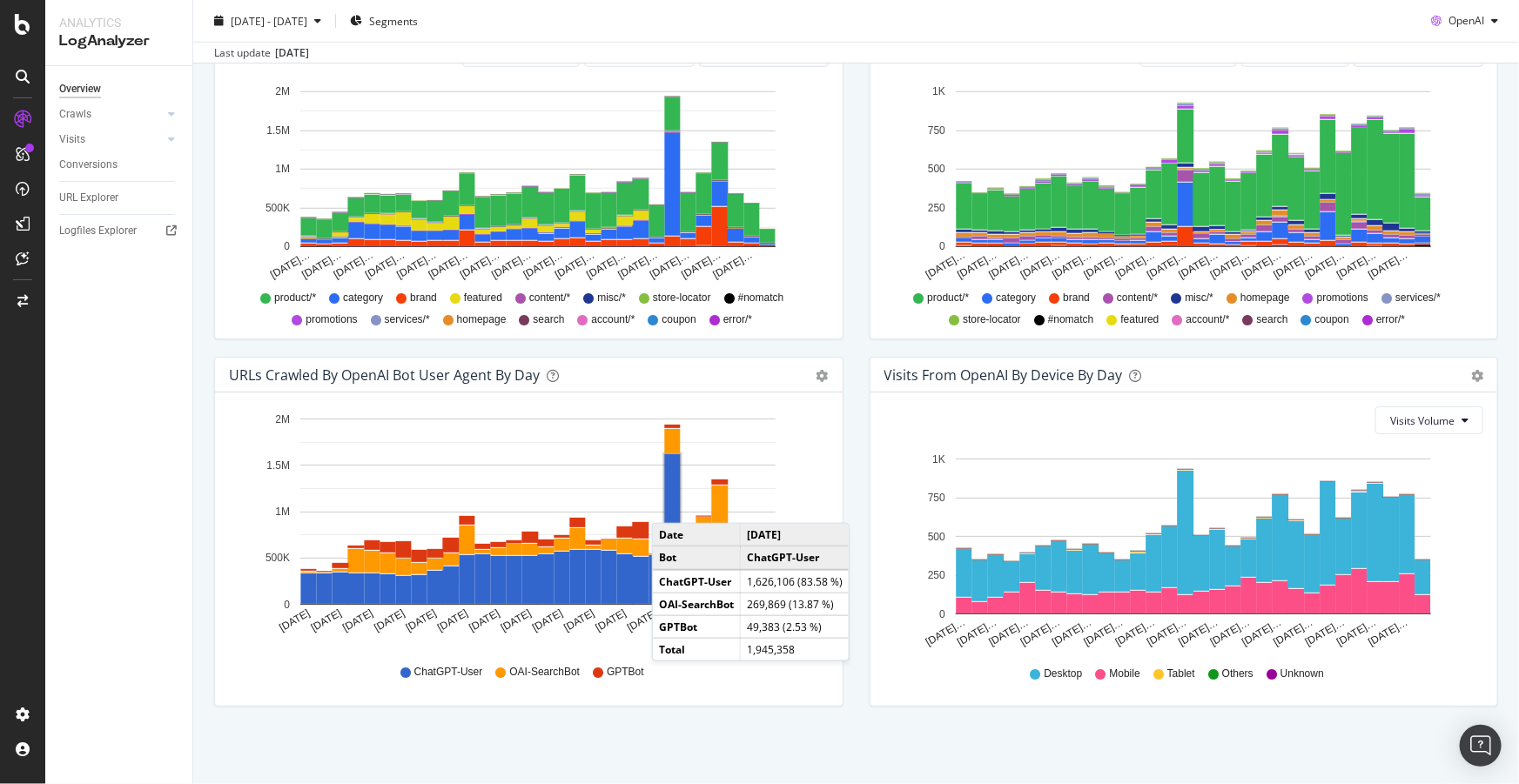
click at [670, 505] on rect "A chart." at bounding box center [672, 529] width 15 height 150
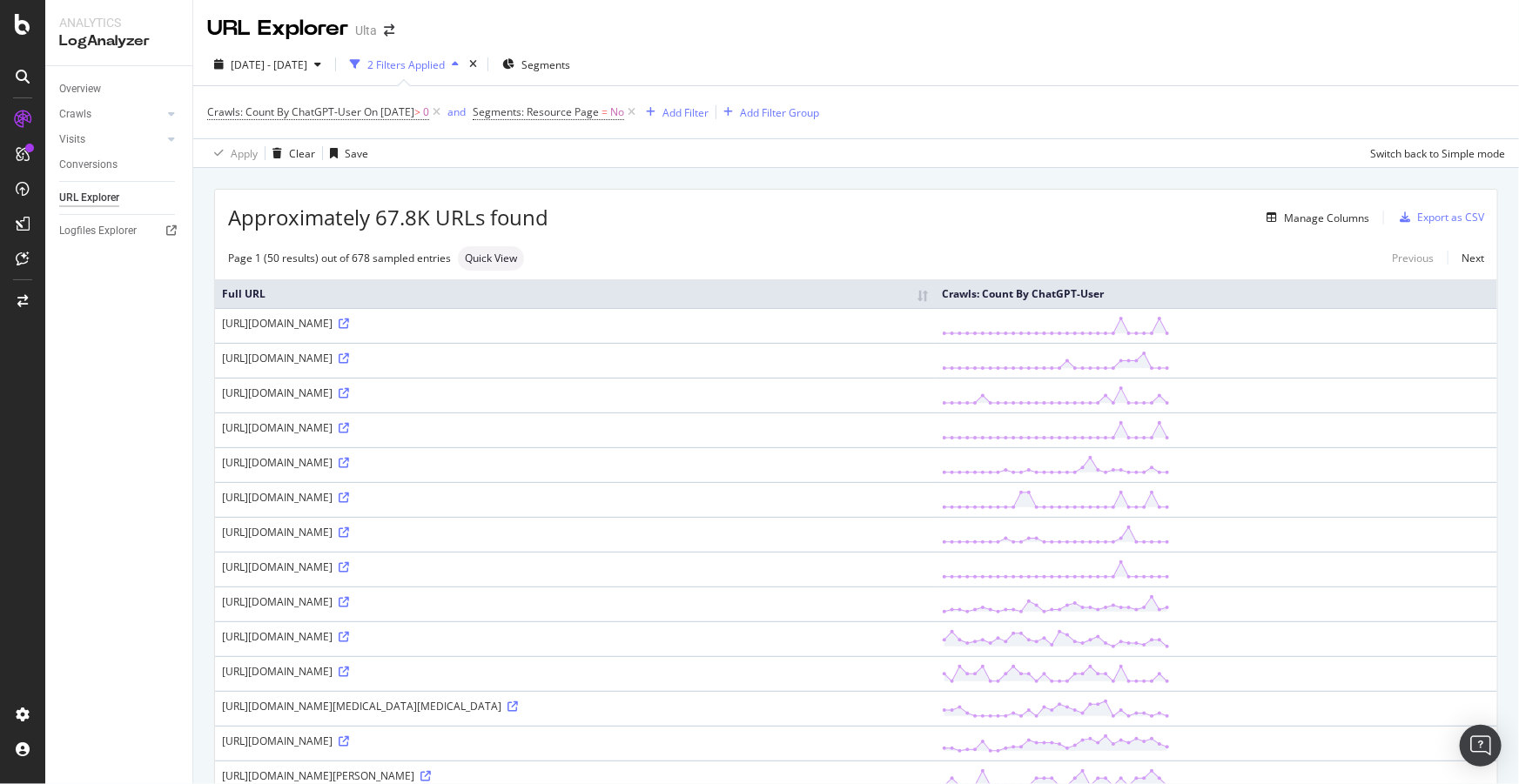
click at [592, 250] on div "Page 1 (50 results) out of 678 sampled entries Quick View Previous Next" at bounding box center [856, 258] width 1282 height 24
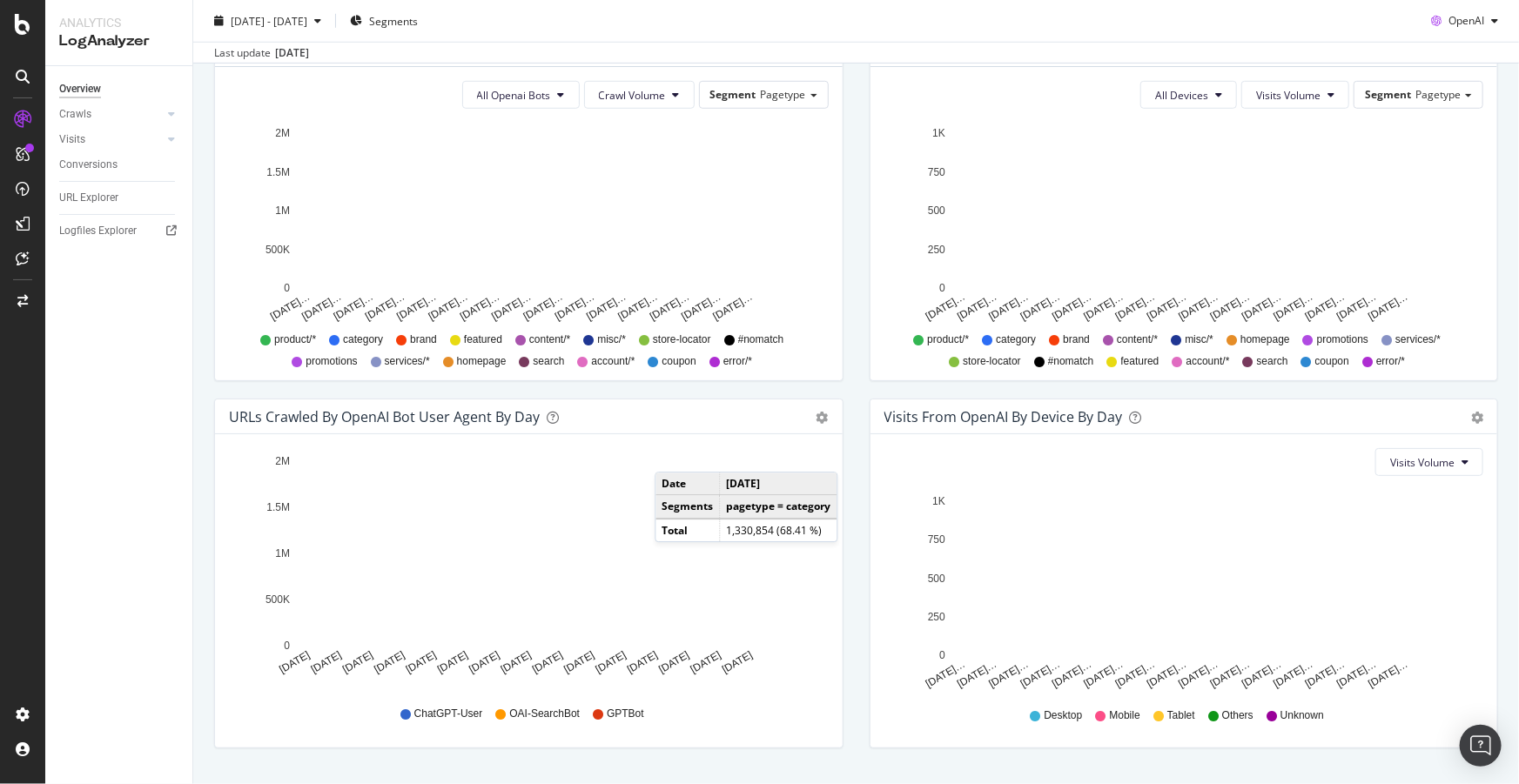
scroll to position [632, 0]
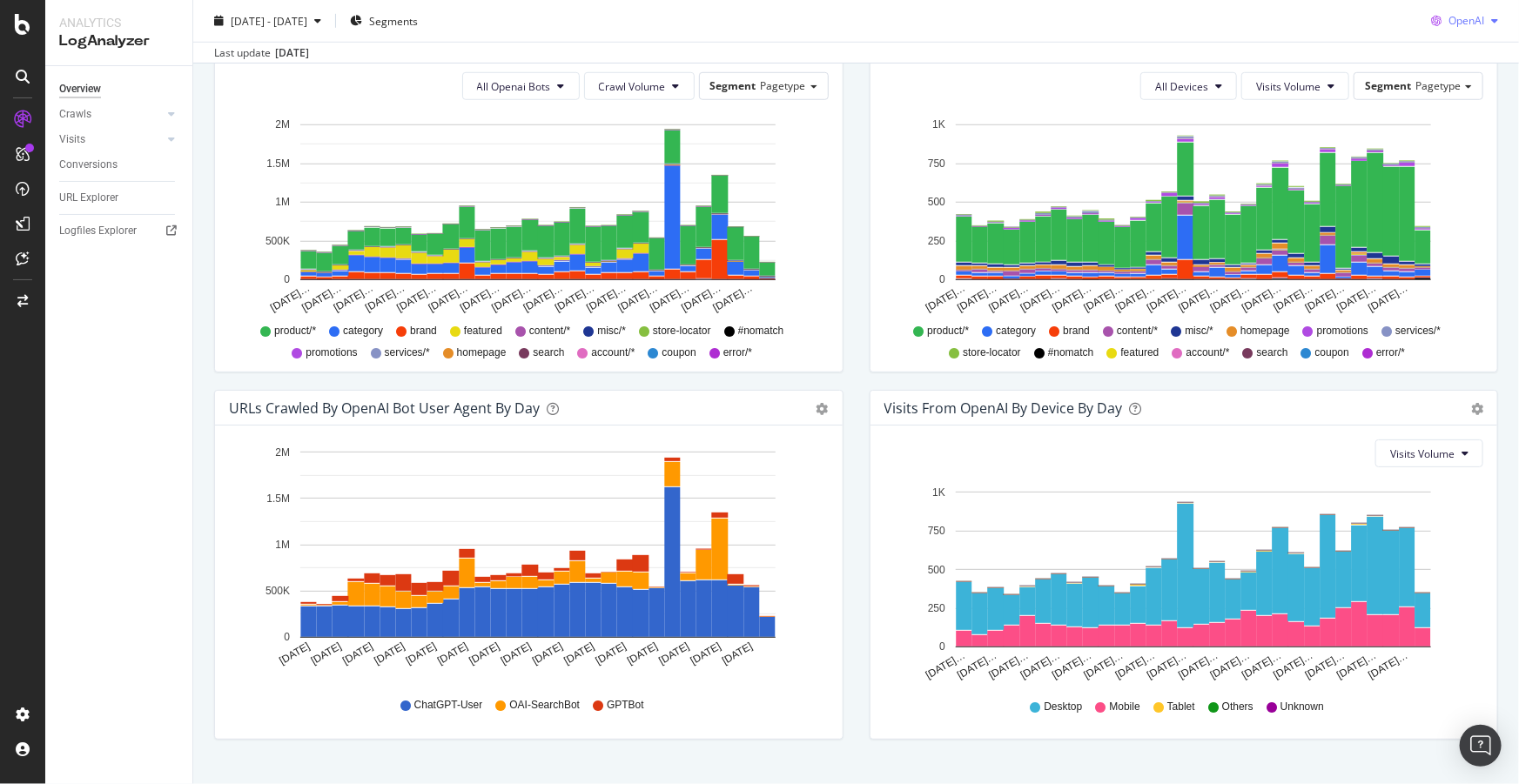
click at [1464, 25] on span "OpenAI" at bounding box center [1466, 20] width 35 height 14
click at [1461, 154] on span "Other AI Bots" at bounding box center [1467, 152] width 64 height 15
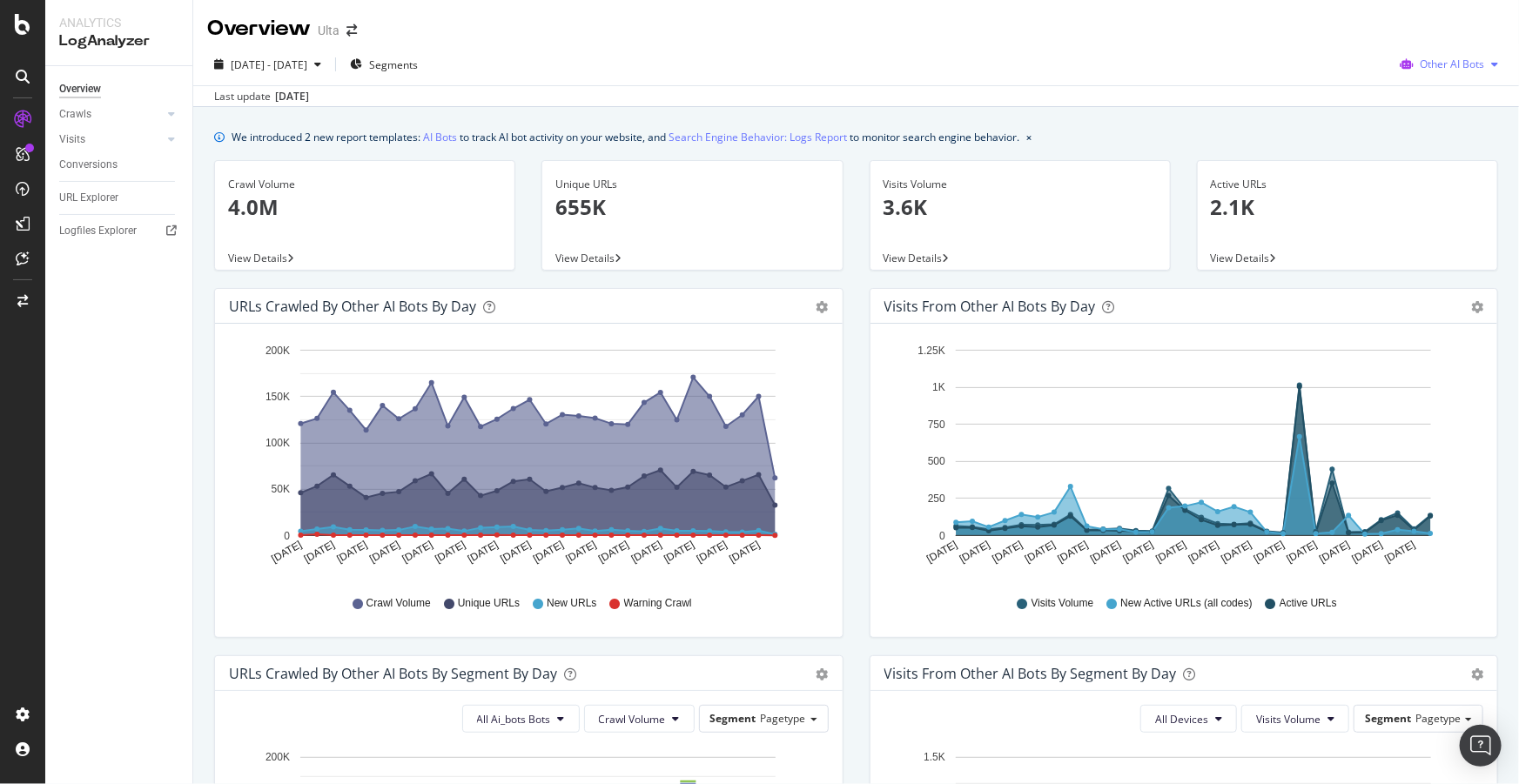
click at [1442, 62] on span "Other AI Bots" at bounding box center [1451, 64] width 64 height 14
click at [1453, 163] on span "OpenAI" at bounding box center [1457, 163] width 68 height 15
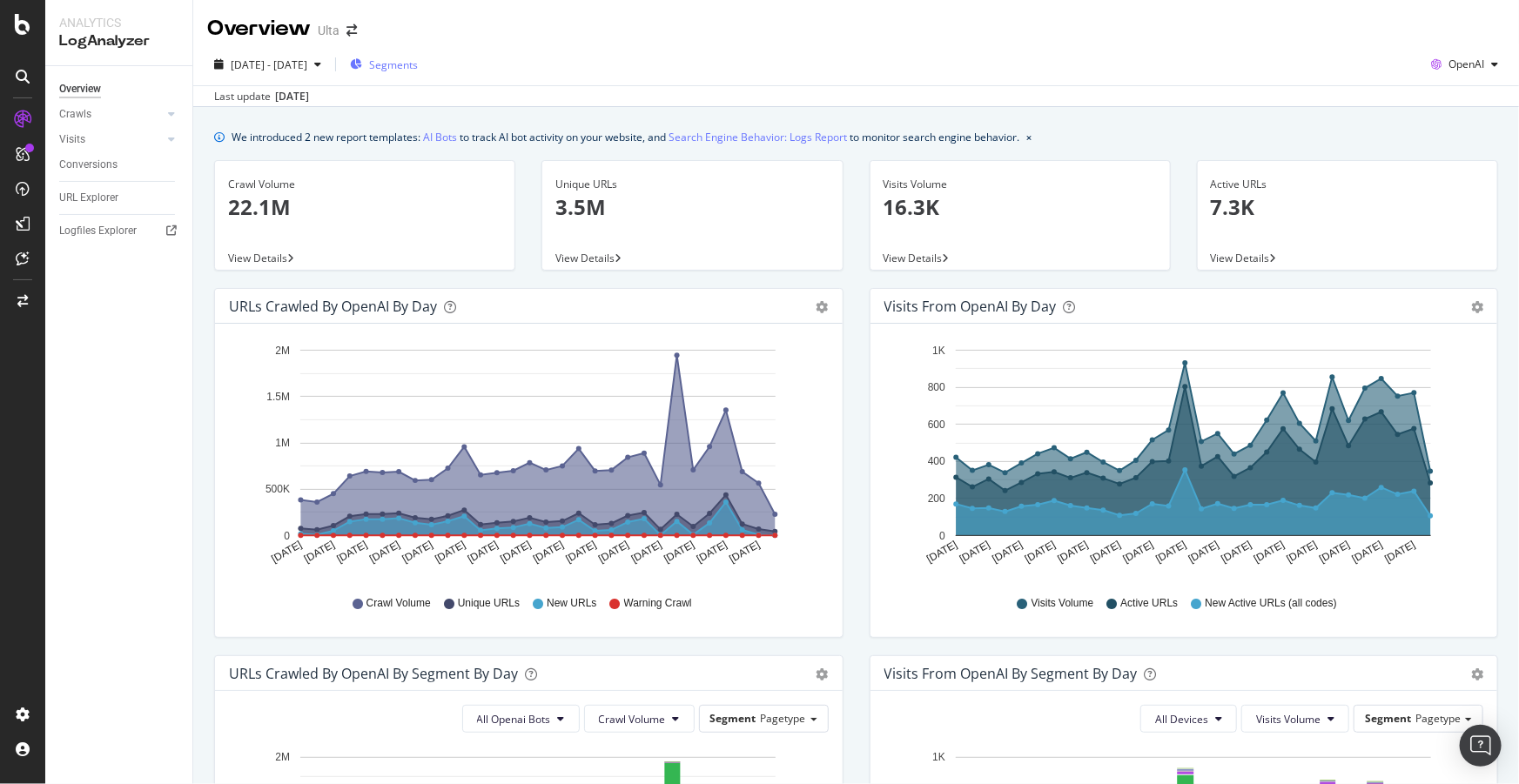
click at [417, 62] on span "Segments" at bounding box center [393, 65] width 49 height 14
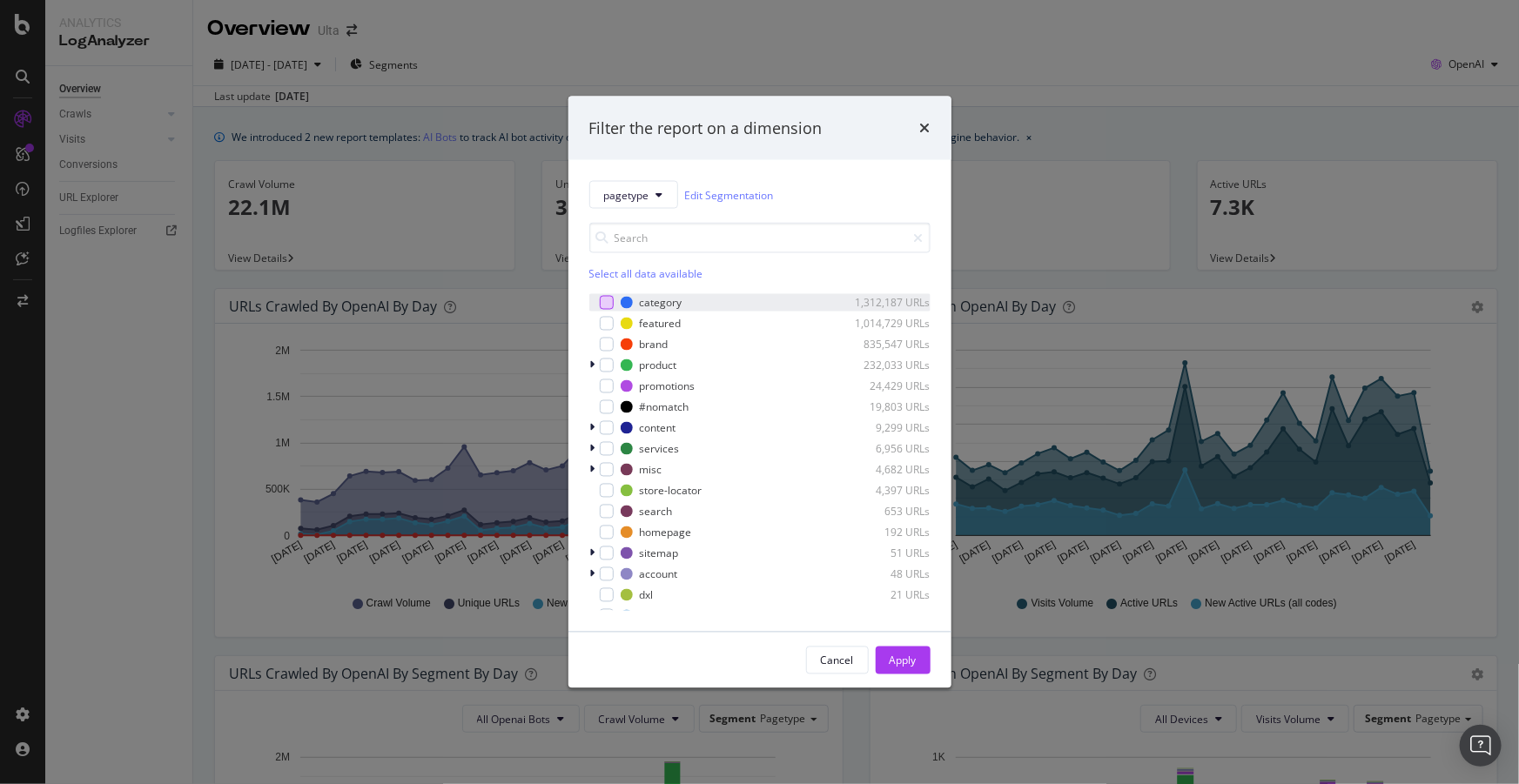
click at [606, 301] on div "modal" at bounding box center [606, 303] width 14 height 14
click at [902, 658] on div "Apply" at bounding box center [904, 660] width 27 height 14
